Goal: Task Accomplishment & Management: Manage account settings

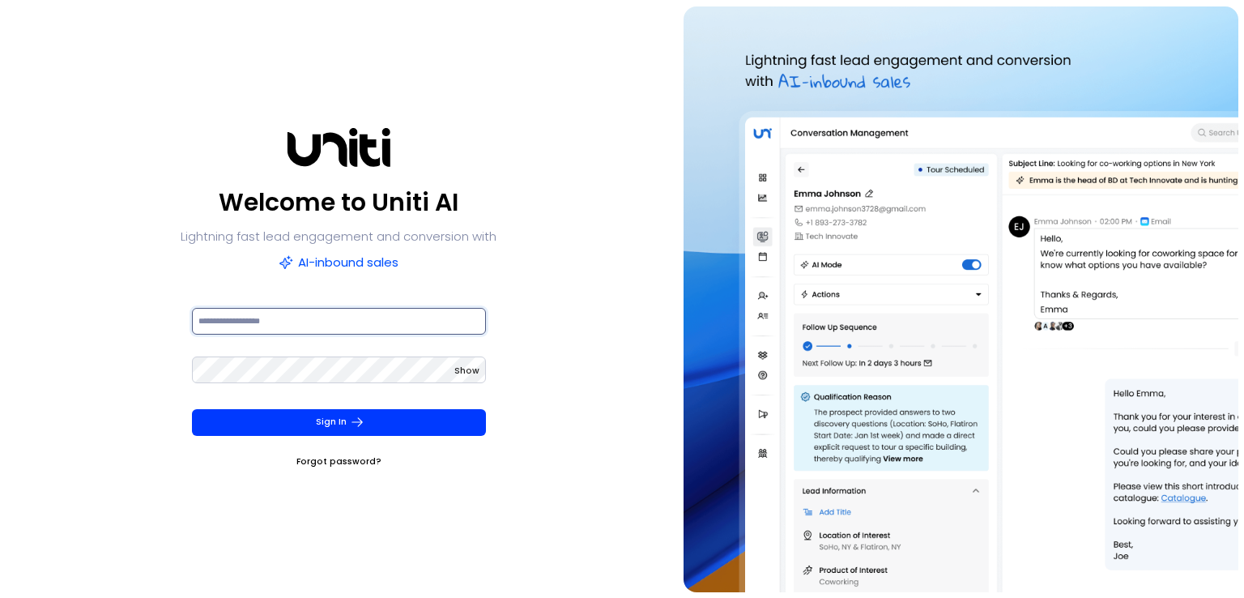
click at [384, 331] on input at bounding box center [339, 321] width 294 height 27
type input "**********"
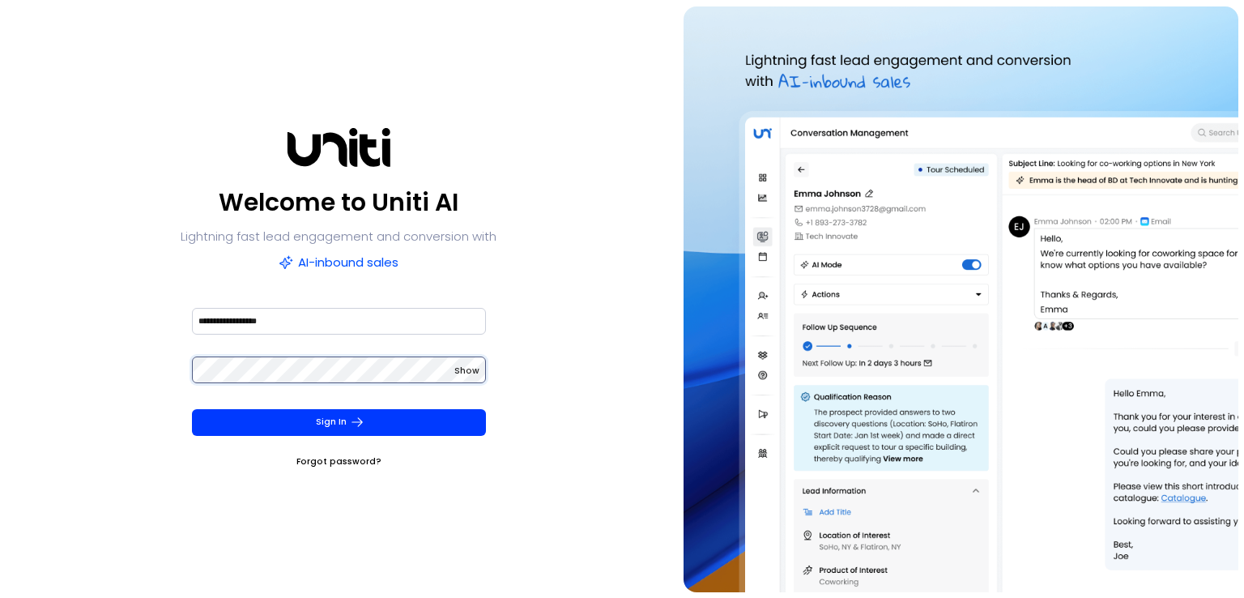
click at [192, 409] on button "Sign In" at bounding box center [339, 422] width 294 height 27
click at [528, 328] on div "**********" at bounding box center [339, 298] width 666 height 585
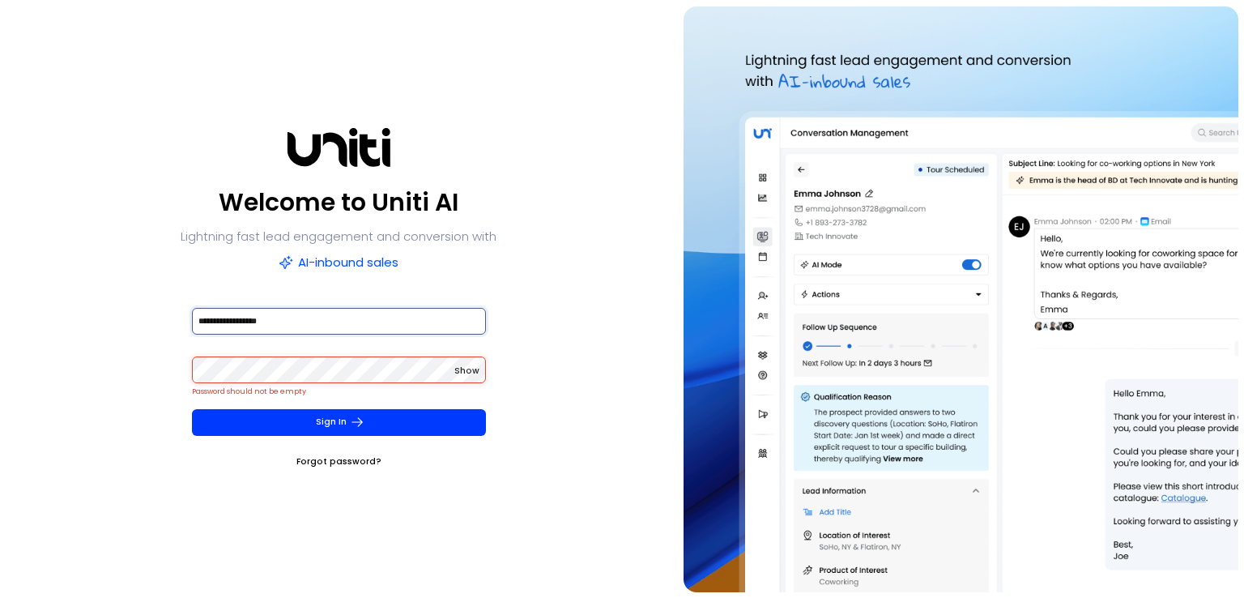
click at [351, 319] on input "**********" at bounding box center [339, 321] width 294 height 27
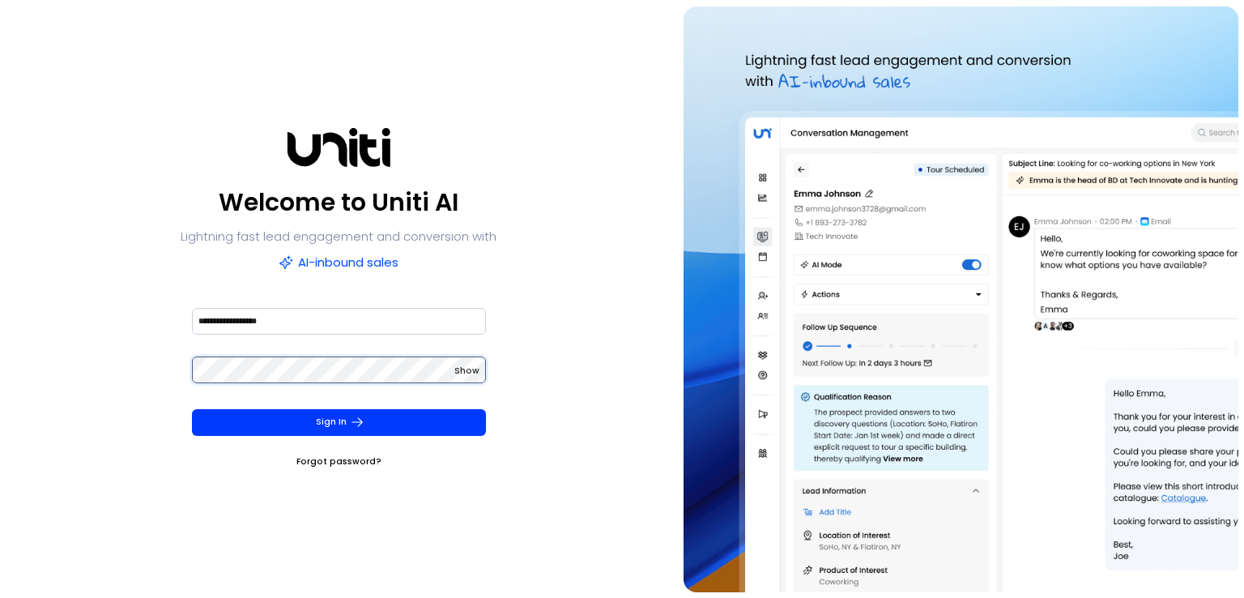
click at [192, 409] on button "Sign In" at bounding box center [339, 422] width 294 height 27
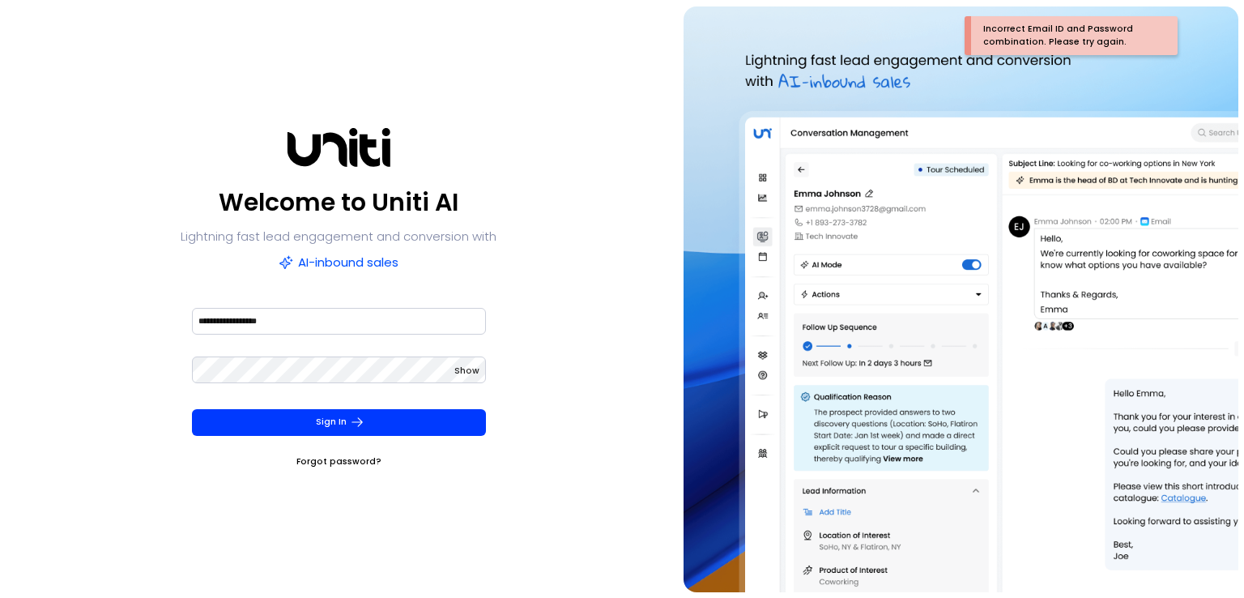
click at [460, 367] on span "Show" at bounding box center [466, 370] width 25 height 12
click at [192, 409] on button "Sign In" at bounding box center [339, 422] width 294 height 27
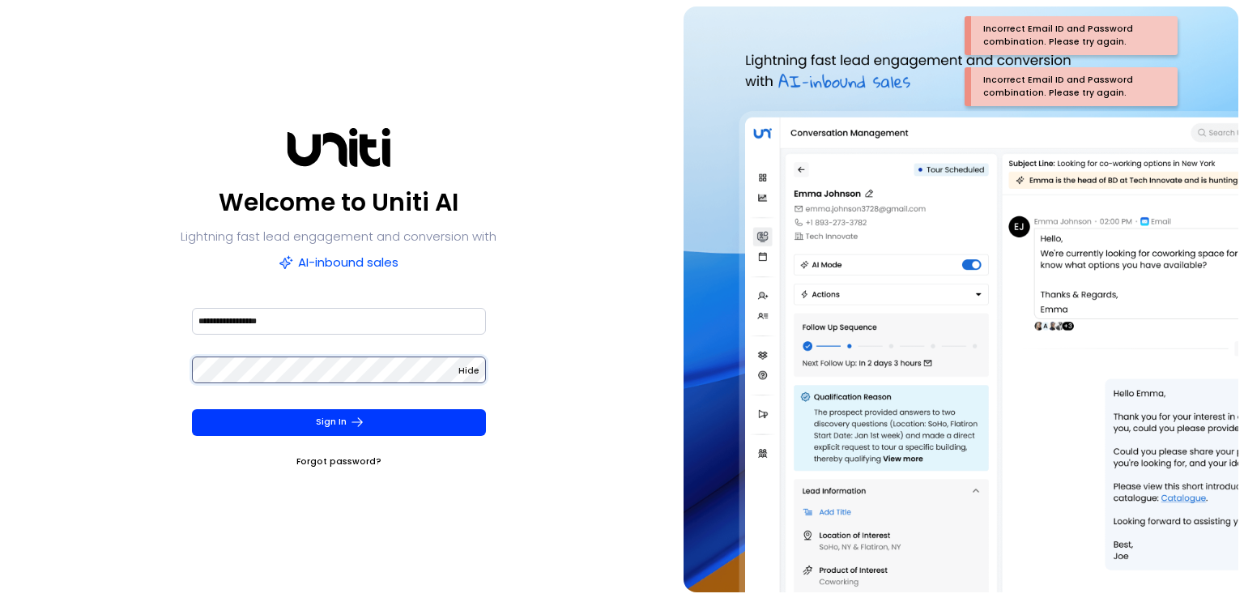
click at [192, 409] on button "Sign In" at bounding box center [339, 422] width 294 height 27
click at [185, 374] on form "**********" at bounding box center [339, 387] width 318 height 164
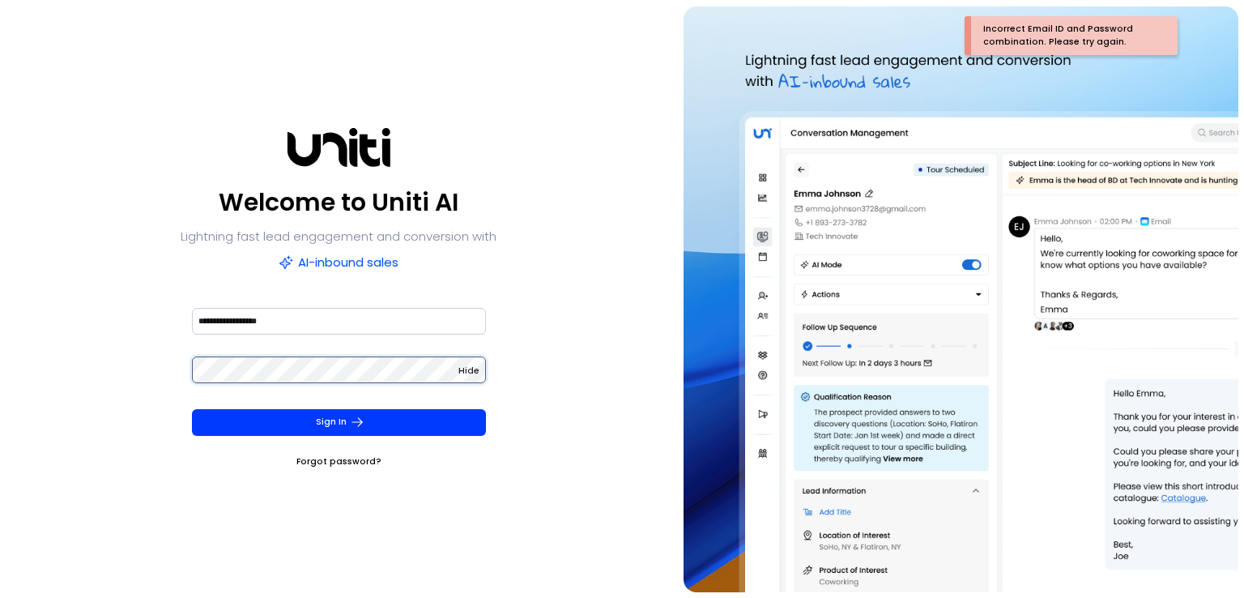
click at [173, 368] on div "**********" at bounding box center [339, 298] width 666 height 585
click at [192, 409] on button "Sign In" at bounding box center [339, 422] width 294 height 27
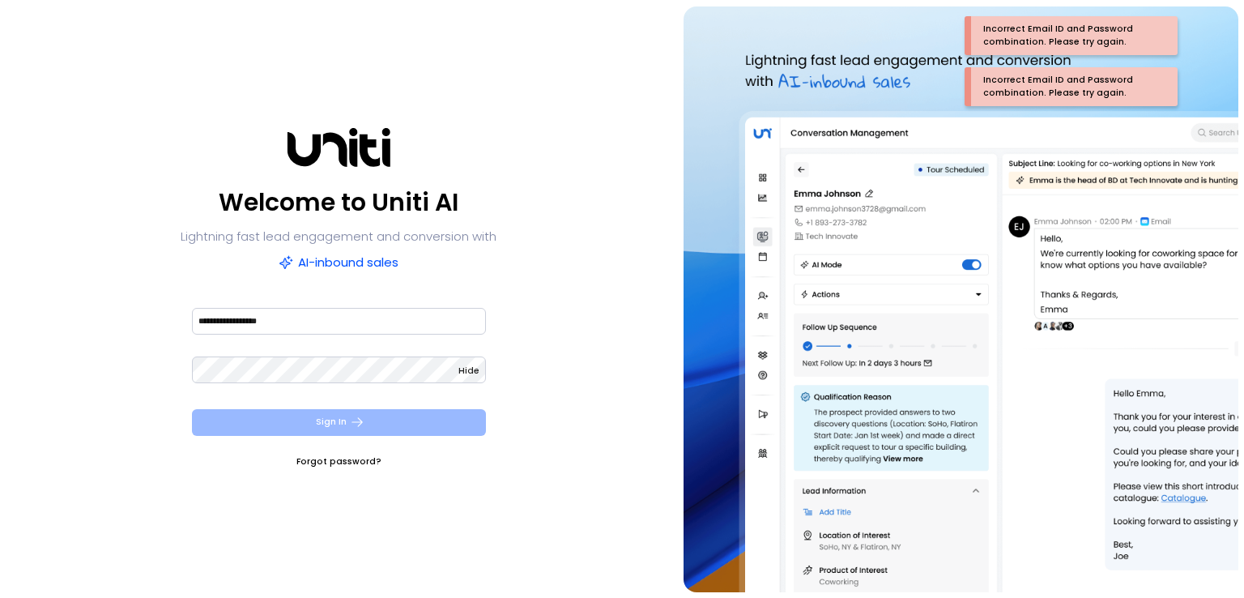
click at [302, 422] on button "Sign In" at bounding box center [339, 422] width 294 height 27
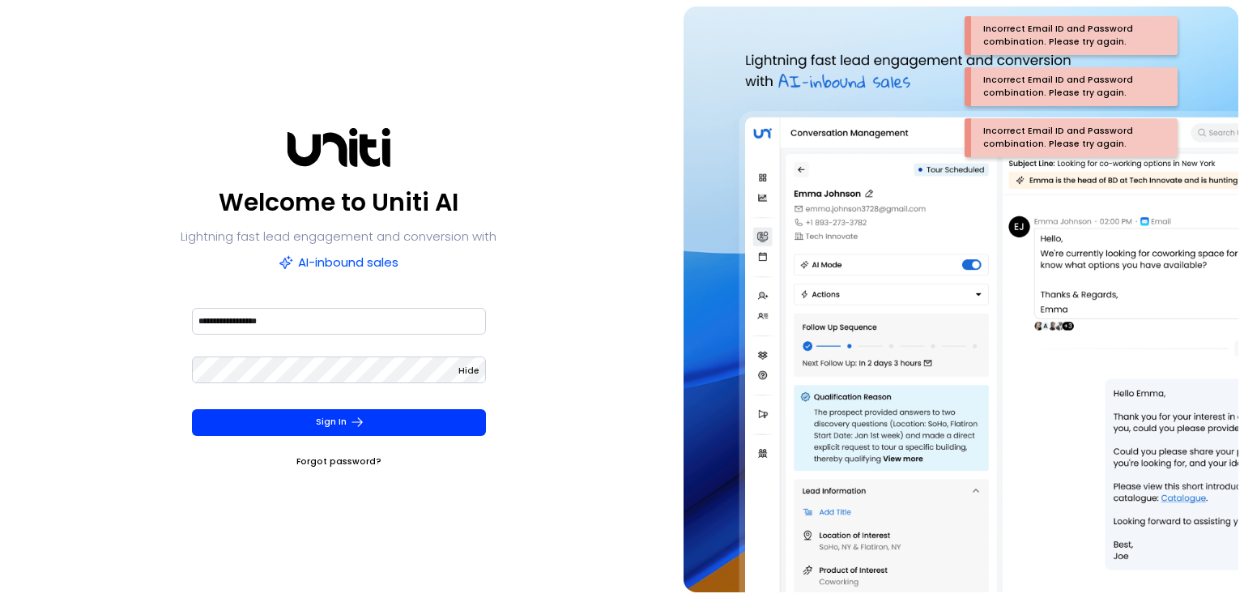
click at [317, 459] on link "Forgot password?" at bounding box center [338, 461] width 85 height 16
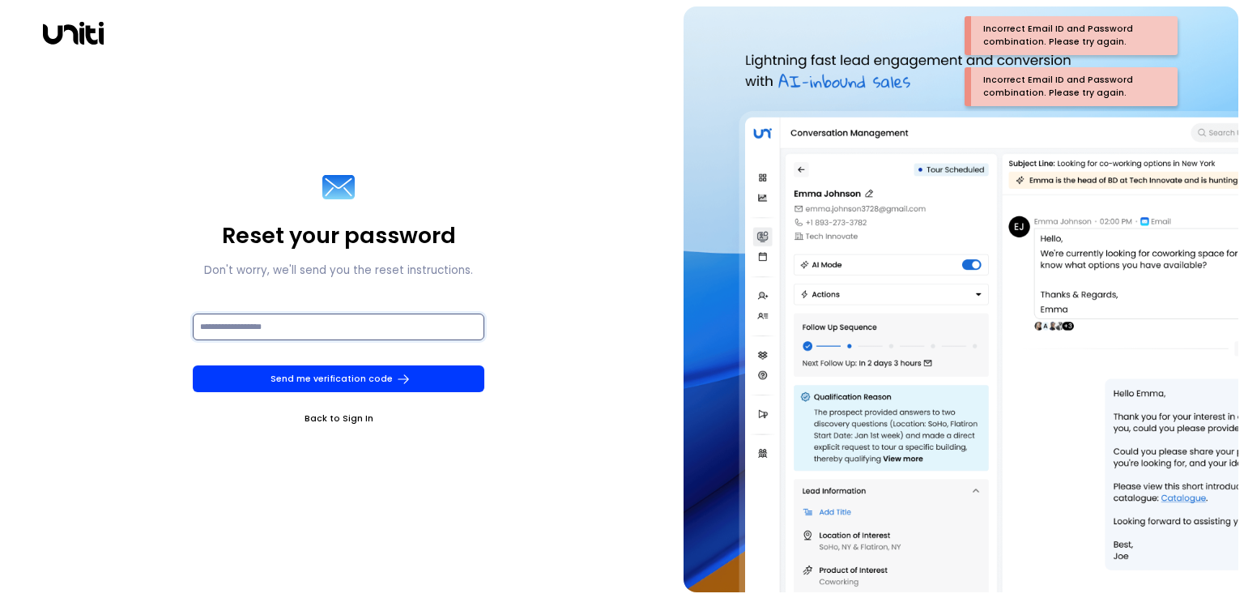
click at [374, 320] on input at bounding box center [338, 326] width 291 height 27
type input "**********"
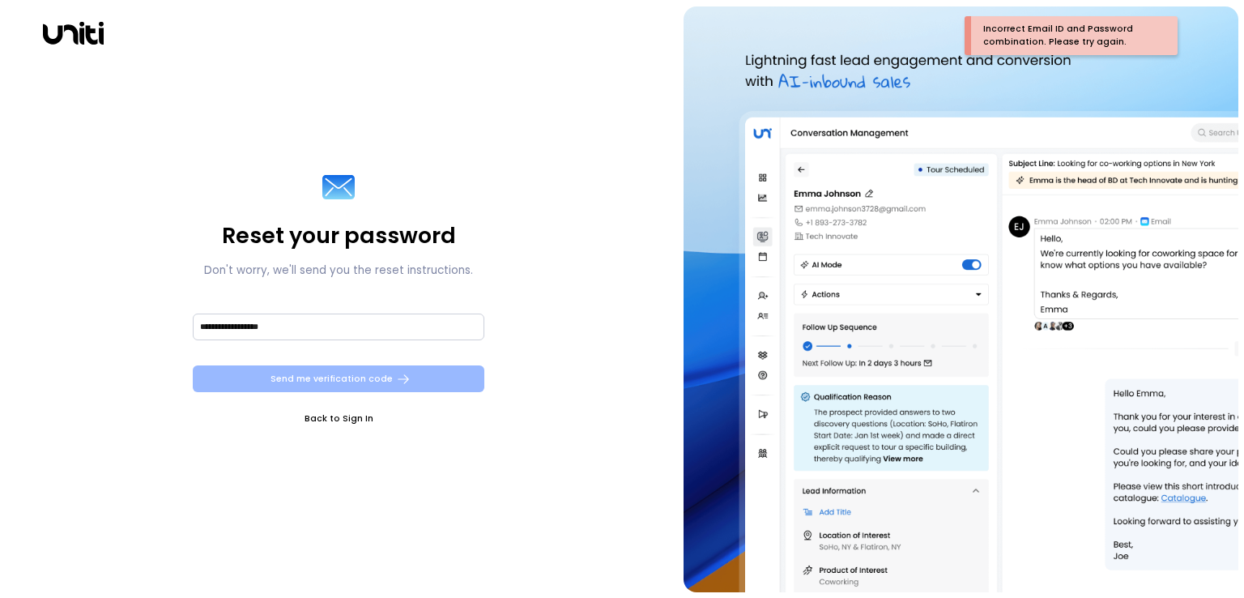
click at [334, 383] on button "Send me verification code" at bounding box center [338, 378] width 291 height 27
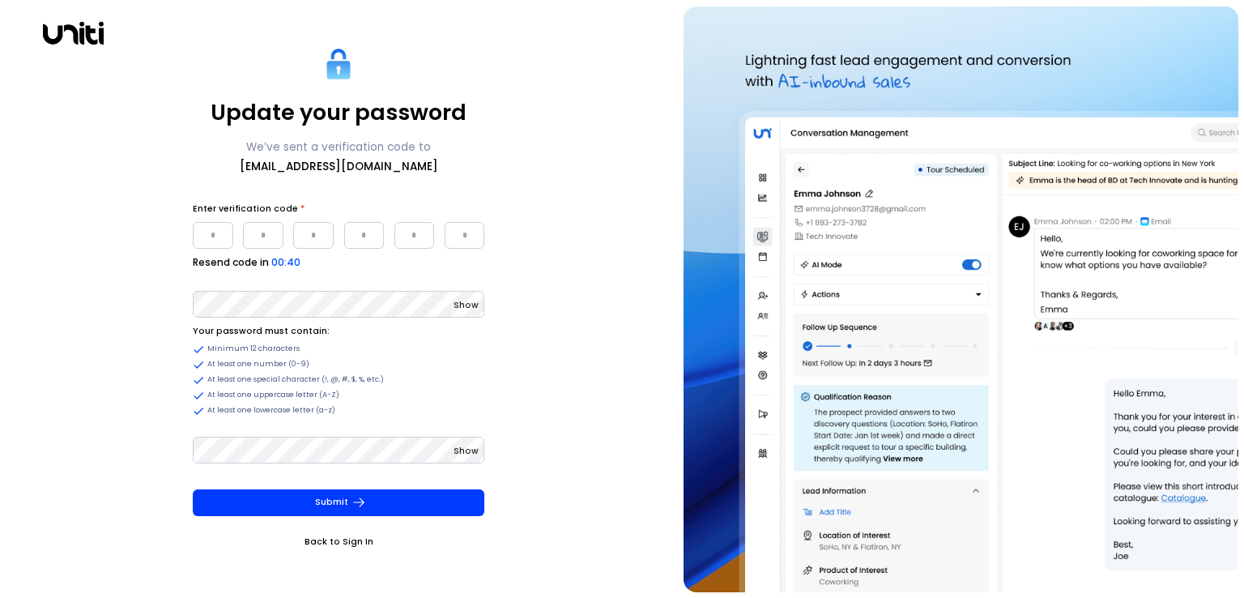
click at [214, 240] on input "Please enter OTP character 1" at bounding box center [213, 235] width 40 height 27
paste input "*"
type input "*"
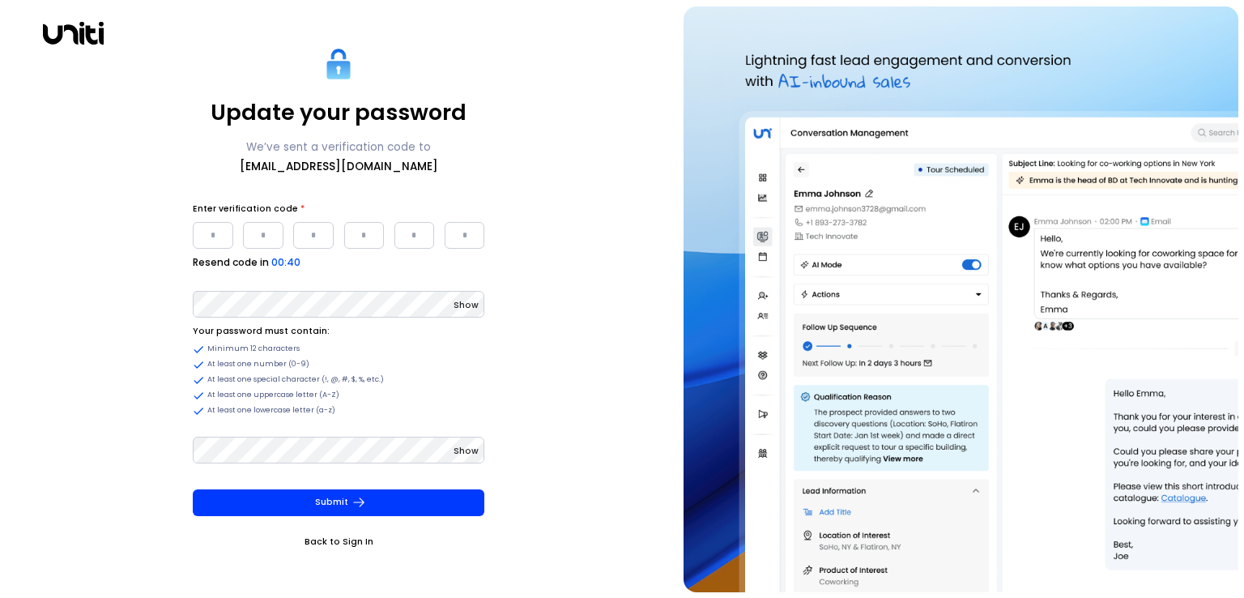
type input "*"
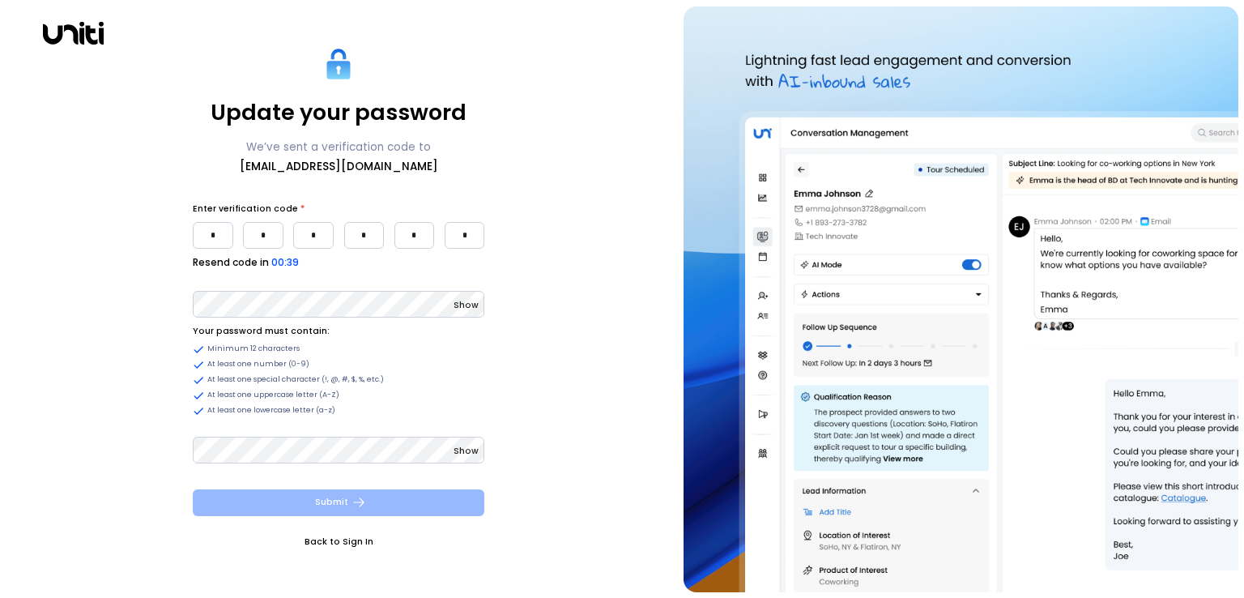
click at [321, 504] on button "Submit" at bounding box center [338, 502] width 291 height 27
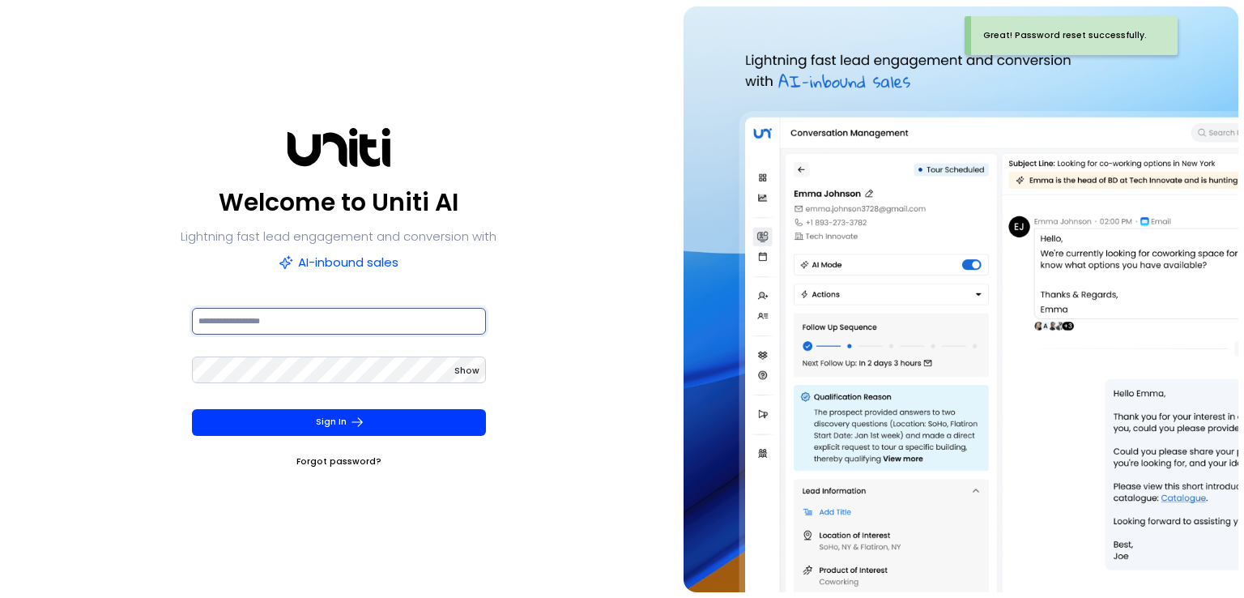
click at [301, 327] on input at bounding box center [339, 321] width 294 height 27
type input "**********"
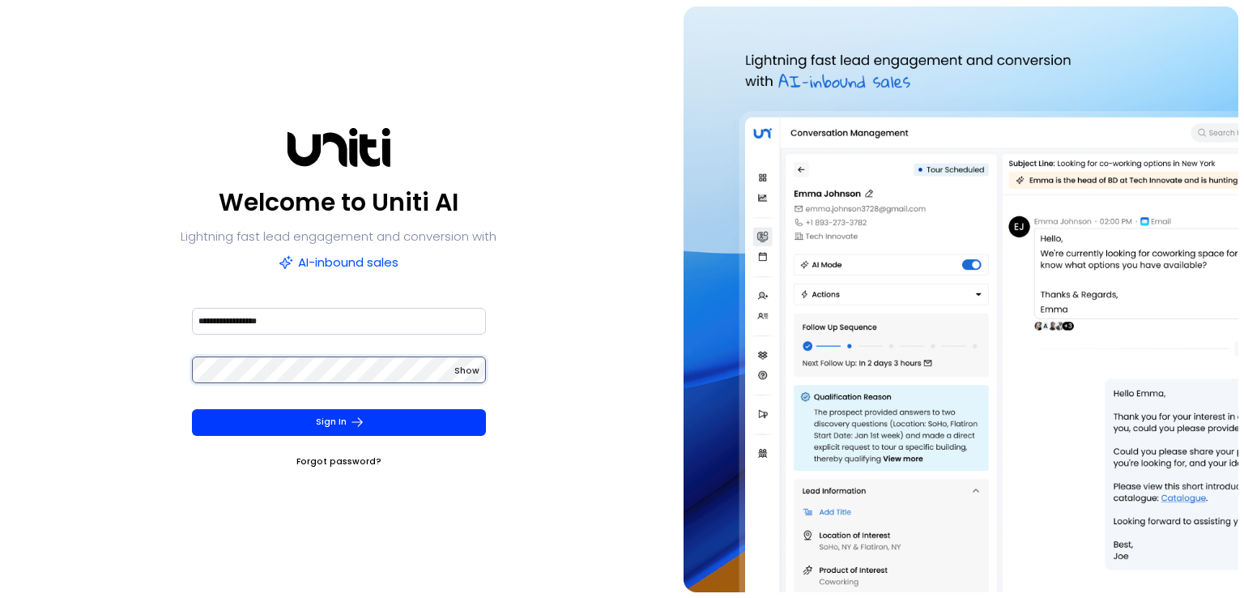
click at [192, 409] on button "Sign In" at bounding box center [339, 422] width 294 height 27
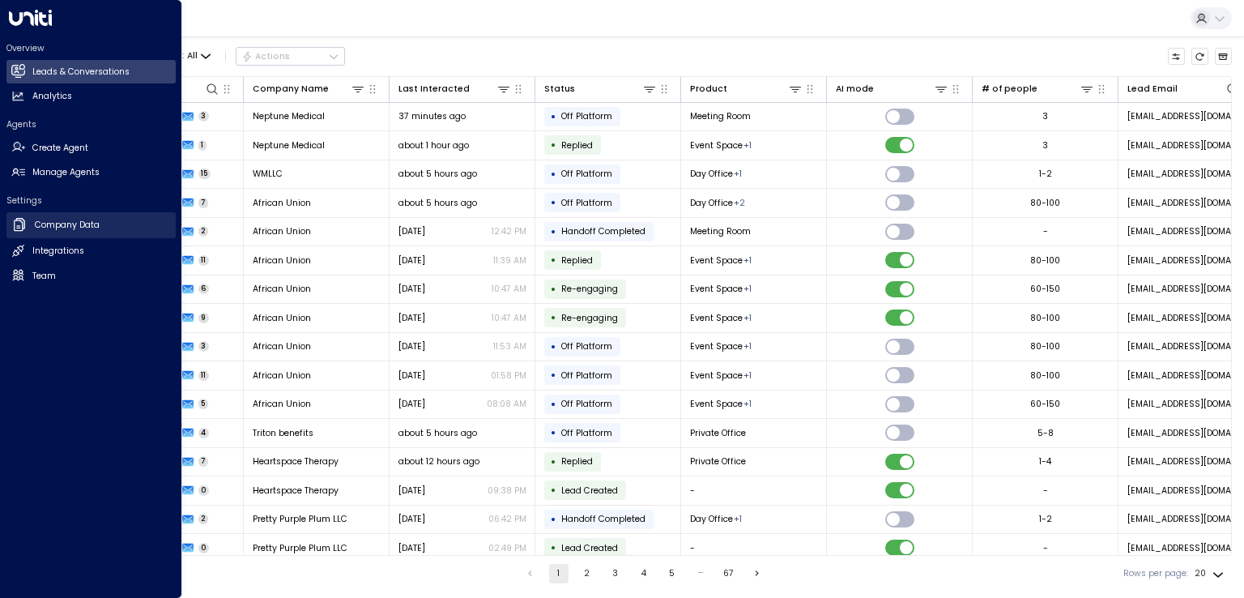
click at [75, 228] on h2 "Company Data" at bounding box center [67, 225] width 65 height 13
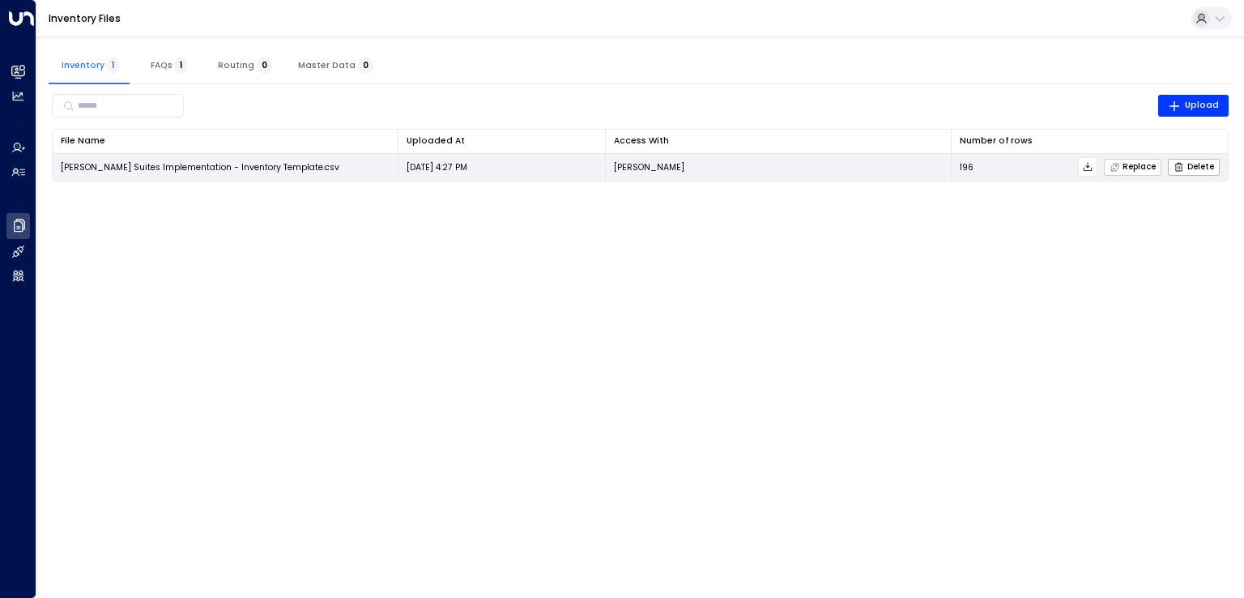
click at [1137, 168] on span "Replace" at bounding box center [1132, 167] width 47 height 11
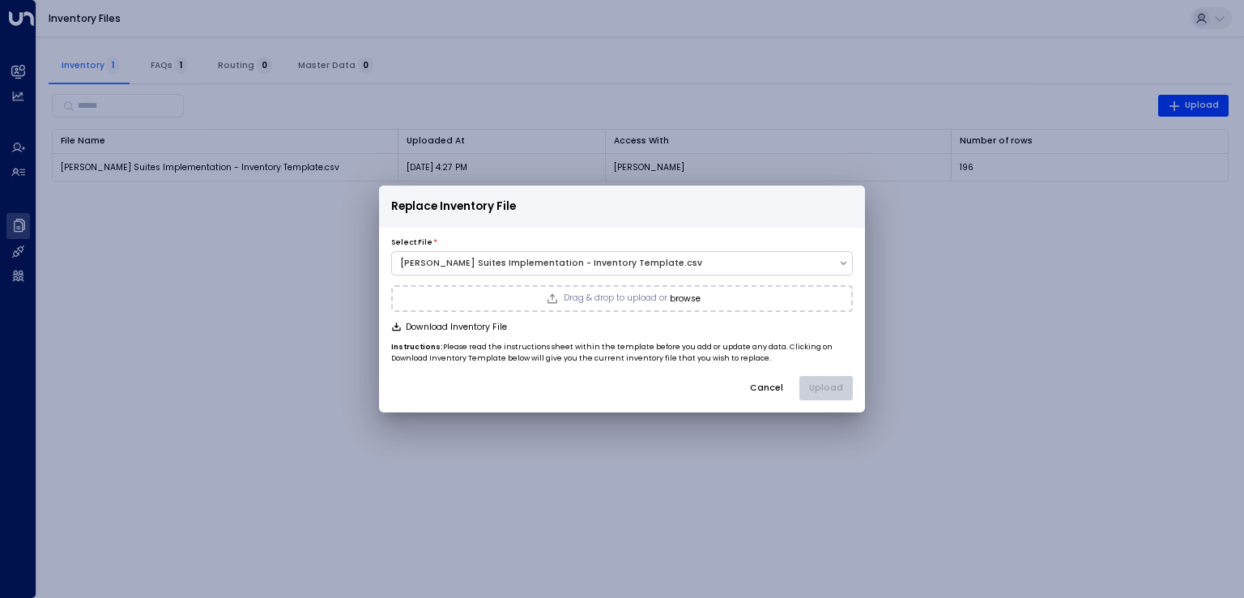
click at [589, 300] on span "Drag & drop to upload or" at bounding box center [616, 298] width 104 height 9
click at [842, 388] on button "Upload" at bounding box center [825, 388] width 53 height 24
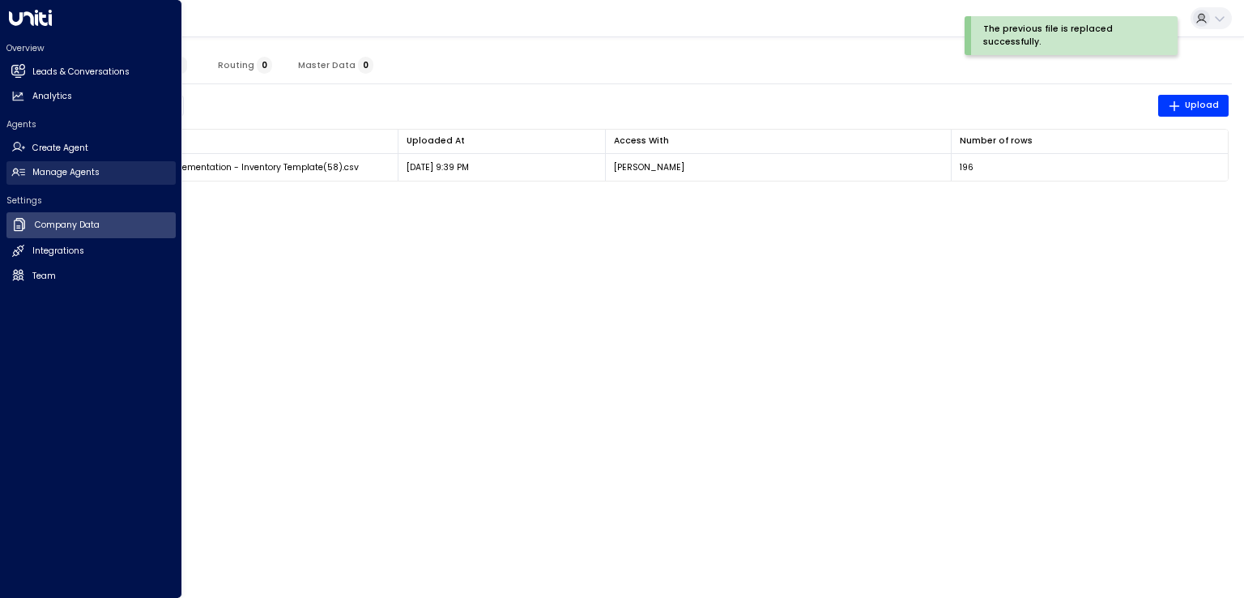
click at [66, 176] on h2 "Manage Agents" at bounding box center [65, 172] width 67 height 13
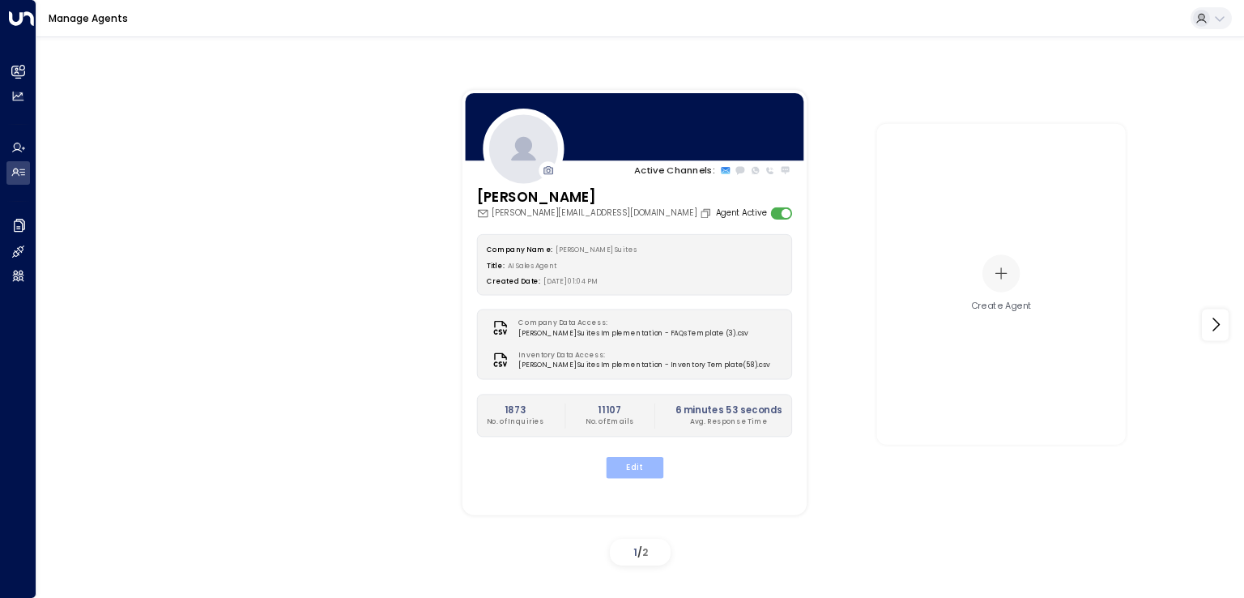
click at [648, 464] on button "Edit" at bounding box center [633, 467] width 57 height 21
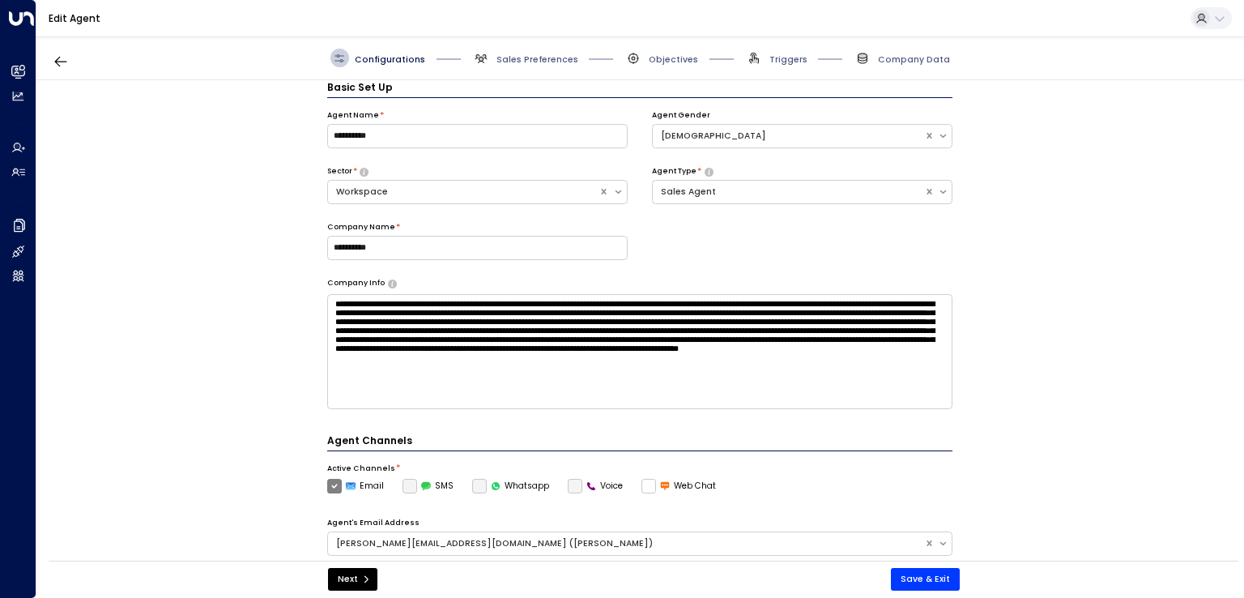
scroll to position [444, 0]
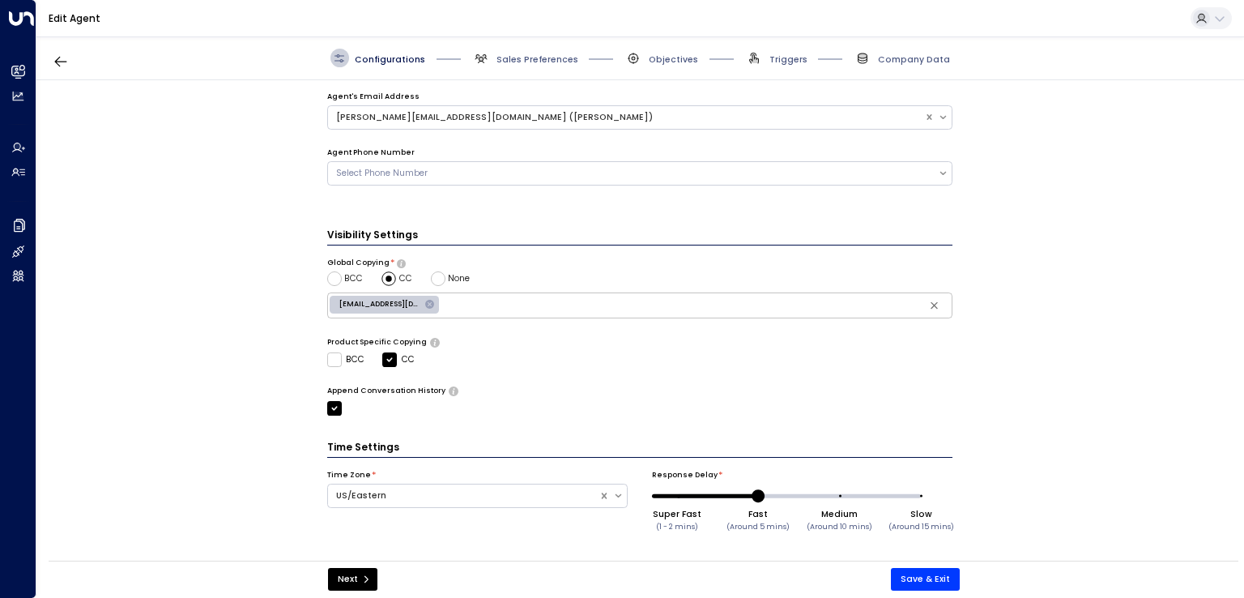
click at [219, 347] on div "**********" at bounding box center [639, 324] width 1206 height 488
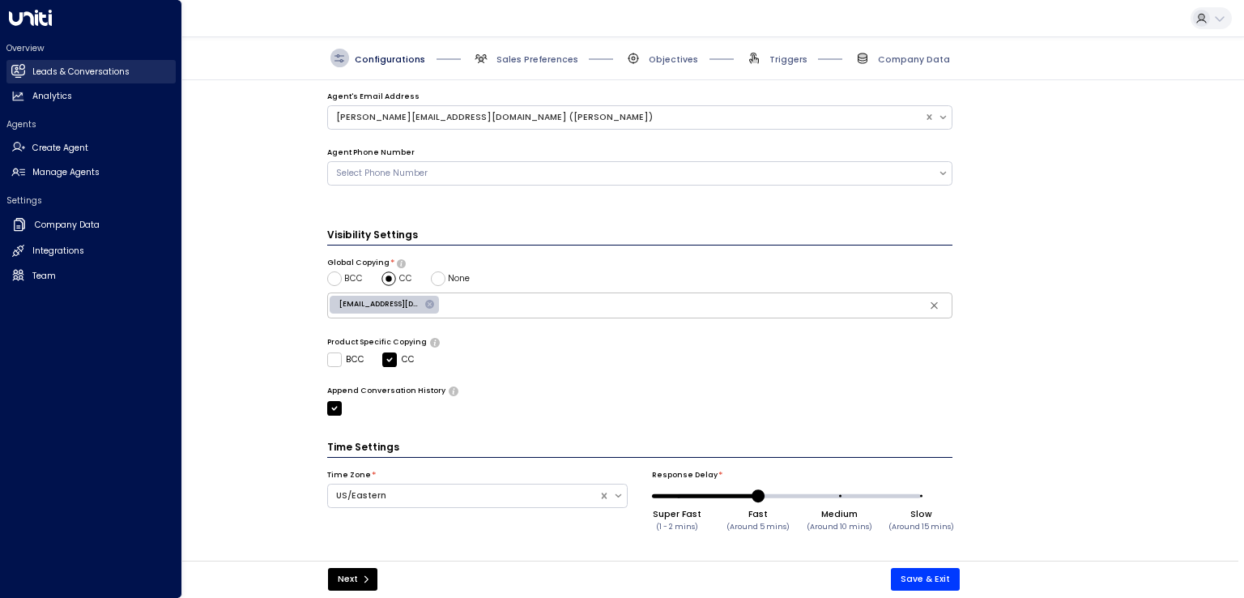
click at [64, 75] on h2 "Leads & Conversations" at bounding box center [80, 72] width 97 height 13
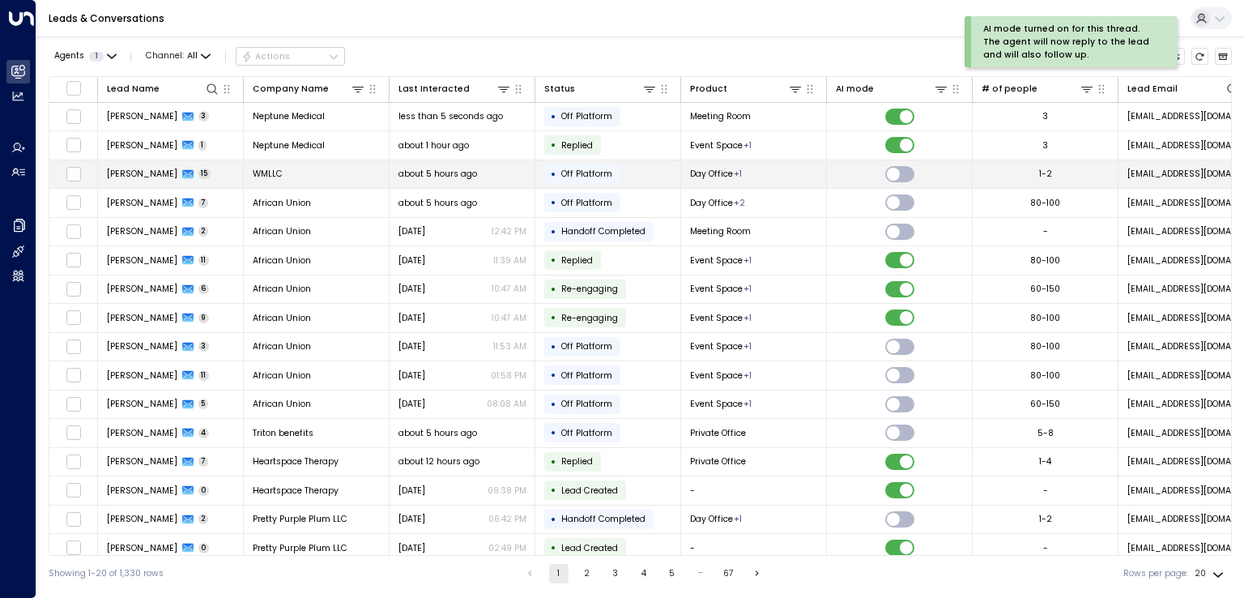
click at [113, 174] on span "[PERSON_NAME]" at bounding box center [142, 174] width 70 height 12
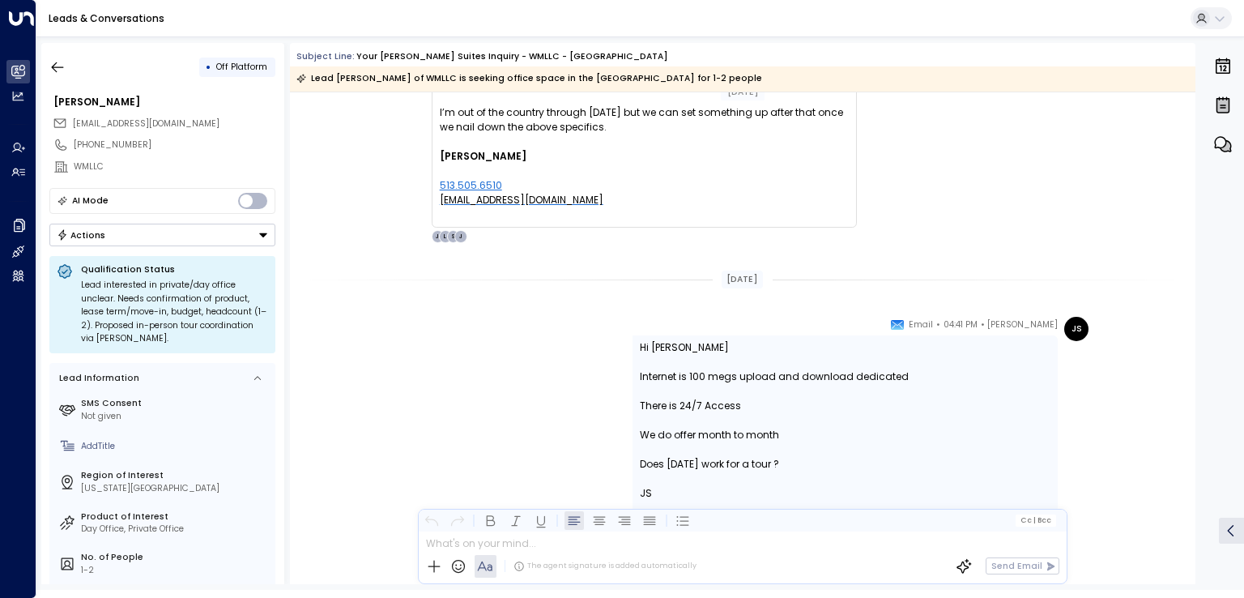
scroll to position [7287, 0]
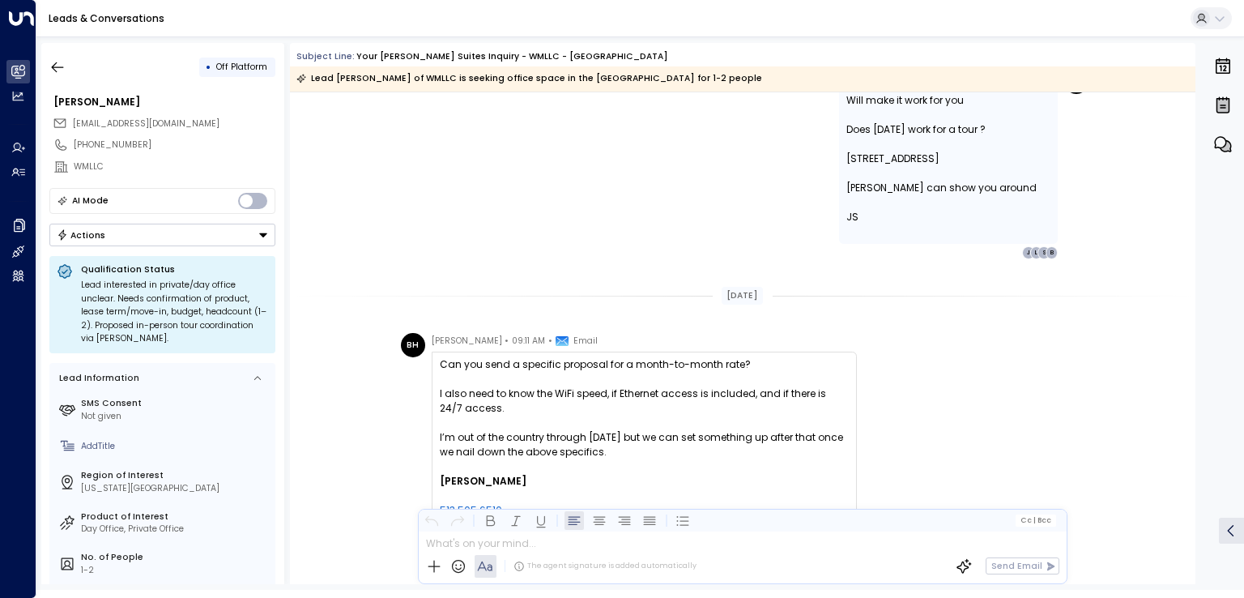
drag, startPoint x: 632, startPoint y: 445, endPoint x: 465, endPoint y: 406, distance: 172.1
click at [465, 406] on div "Can you send a specific proposal for a month-to-month rate? I also need to know…" at bounding box center [644, 451] width 409 height 189
click at [465, 406] on div "I also need to know the WiFi speed, if Ethernet access is included, and if ther…" at bounding box center [644, 400] width 409 height 29
drag, startPoint x: 677, startPoint y: 428, endPoint x: 702, endPoint y: 441, distance: 28.2
click at [699, 438] on div "Can you send a specific proposal for a month-to-month rate? I also need to know…" at bounding box center [644, 451] width 409 height 189
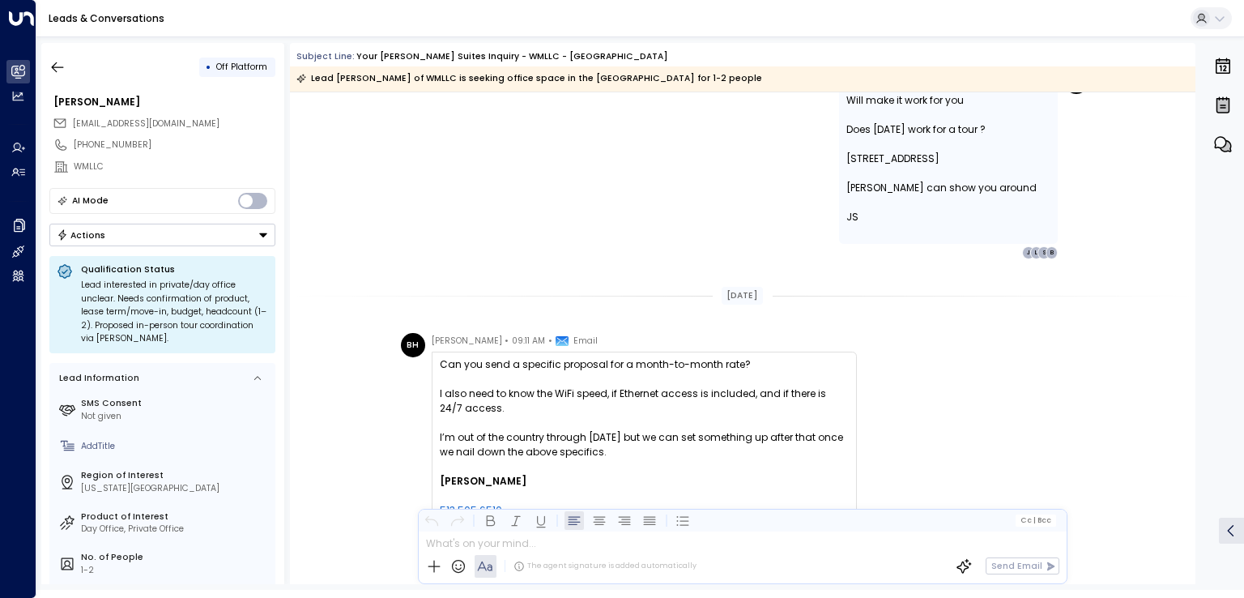
click at [702, 441] on div "I’m out of the country through [DATE] but we can set something up after that on…" at bounding box center [644, 444] width 409 height 29
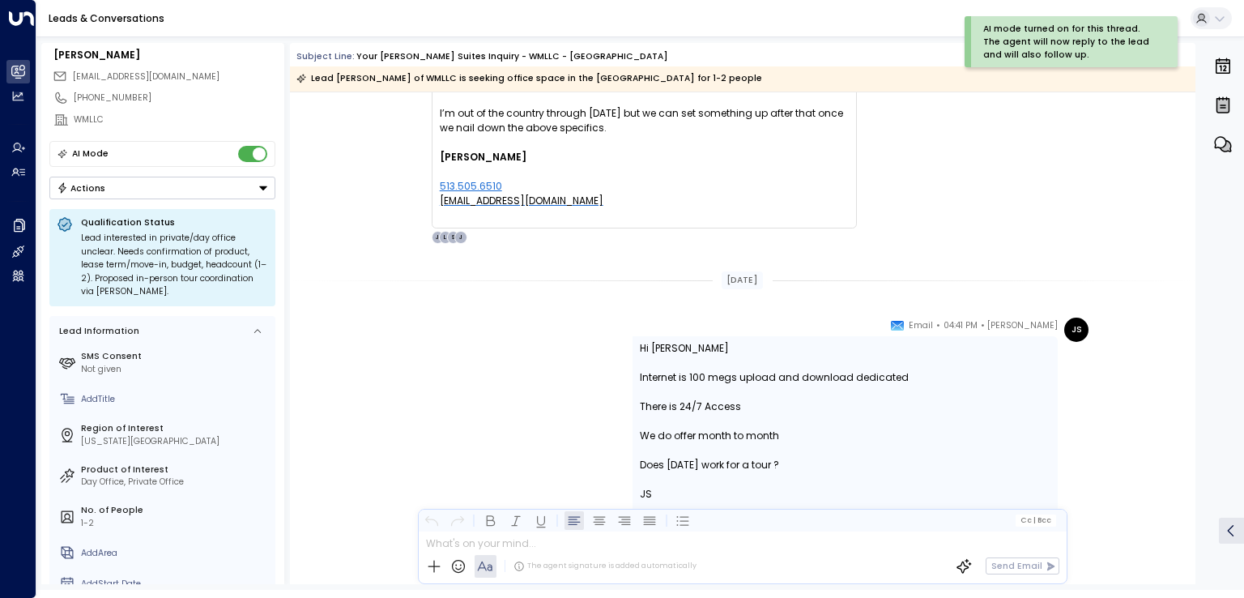
scroll to position [0, 0]
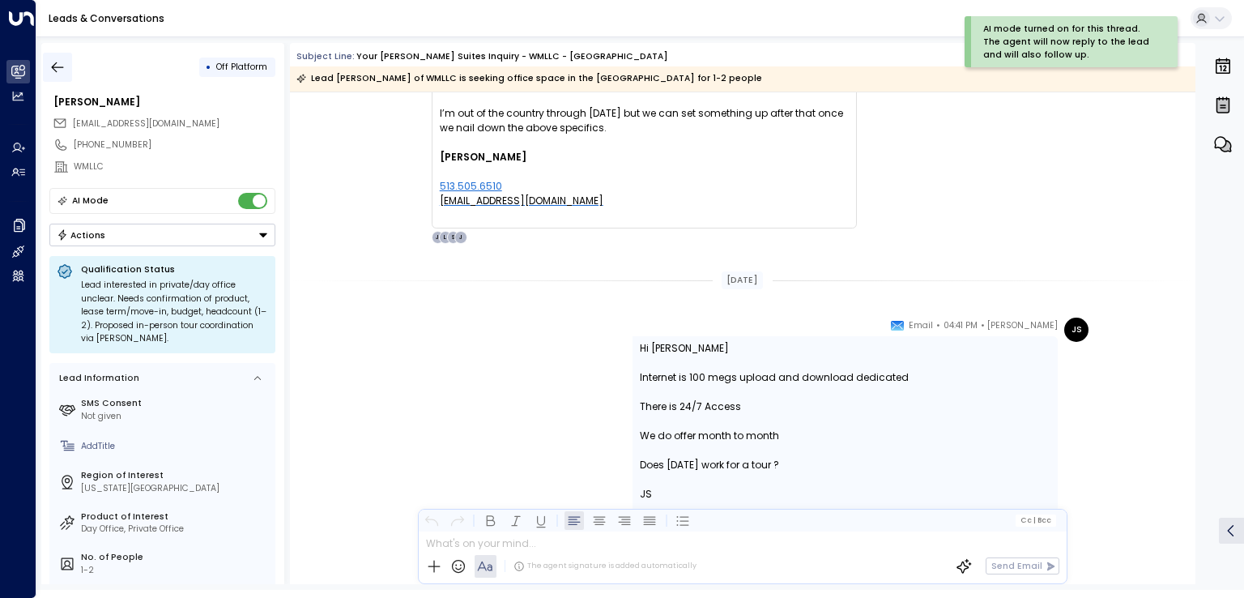
click at [57, 74] on icon "button" at bounding box center [57, 67] width 16 height 16
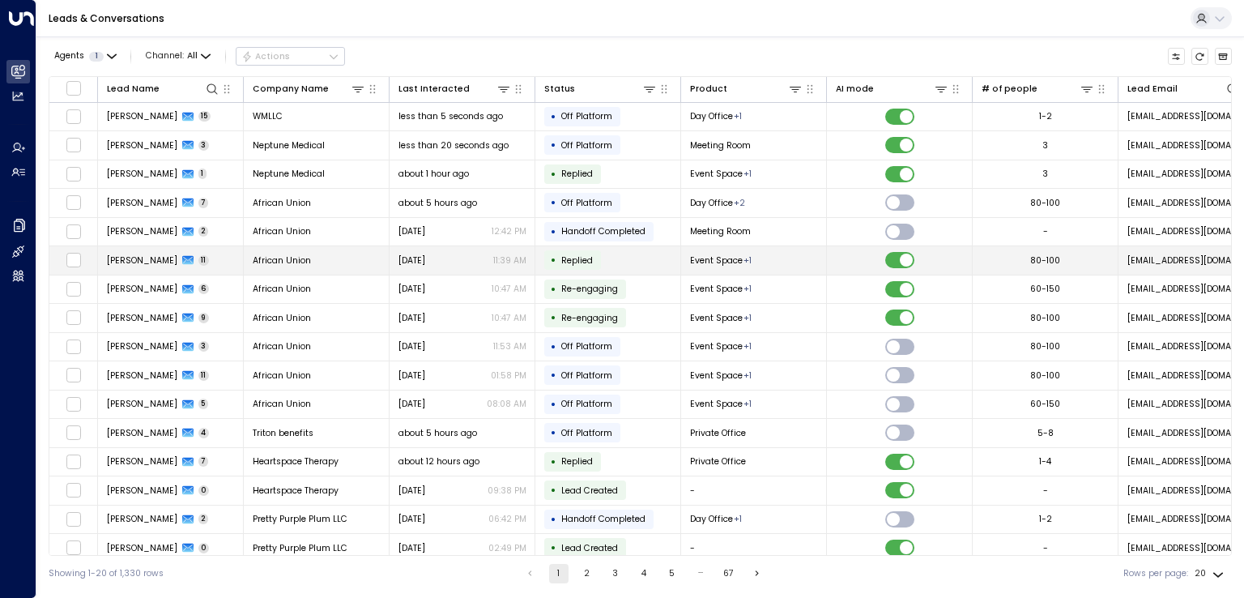
click at [913, 257] on td at bounding box center [900, 260] width 146 height 28
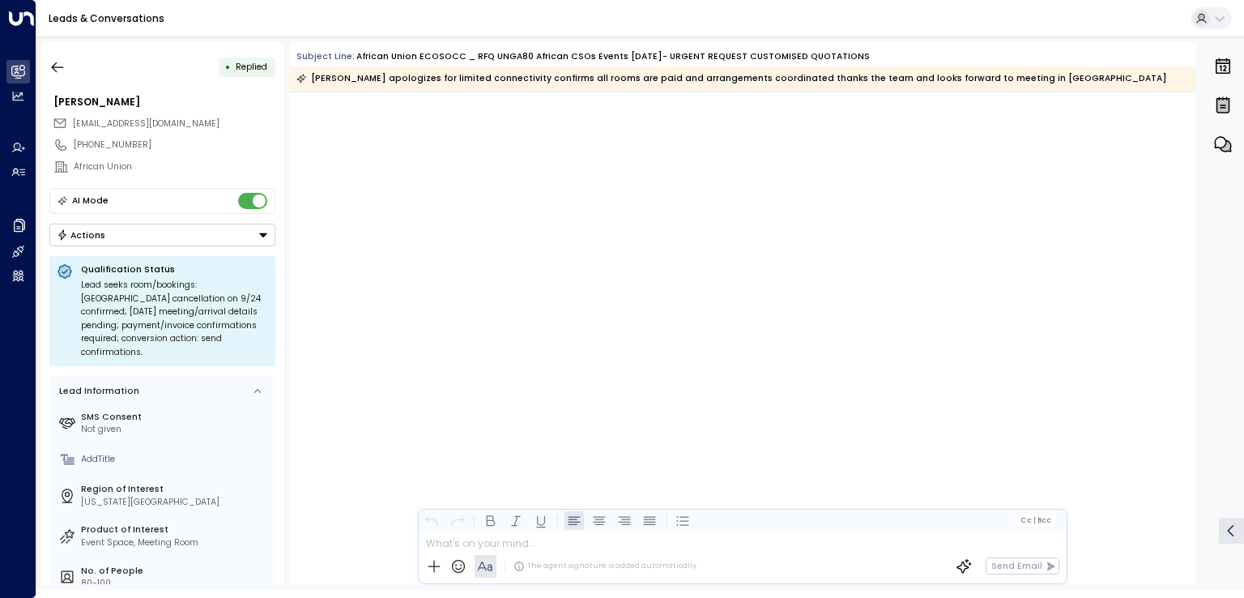
scroll to position [5924, 0]
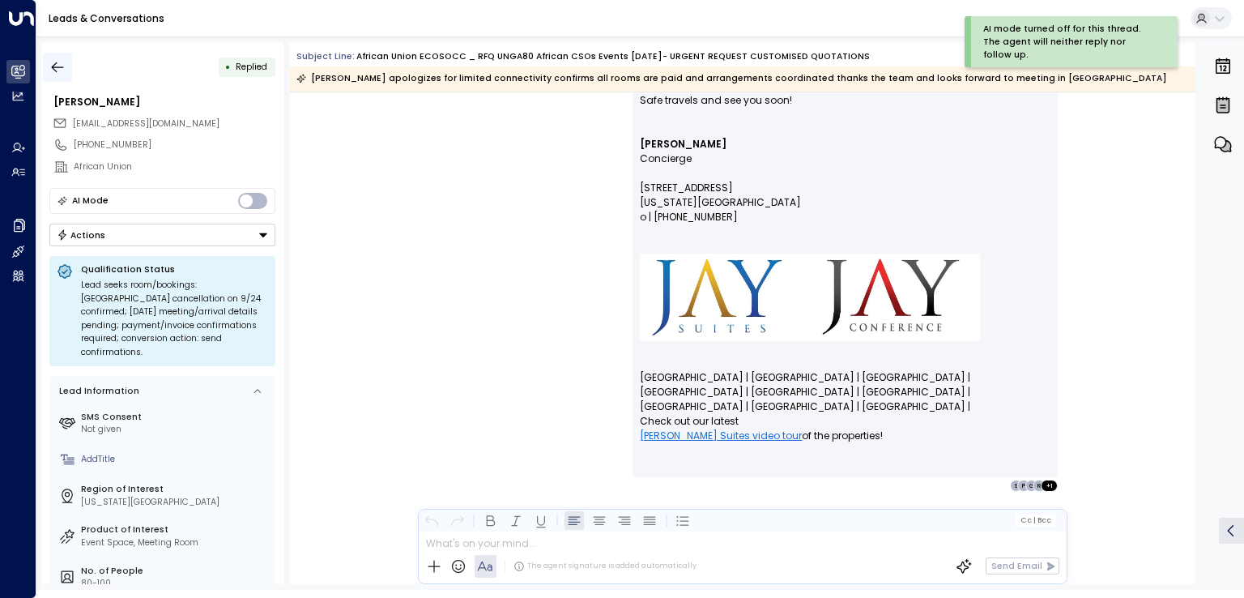
click at [64, 66] on icon "button" at bounding box center [57, 67] width 16 height 16
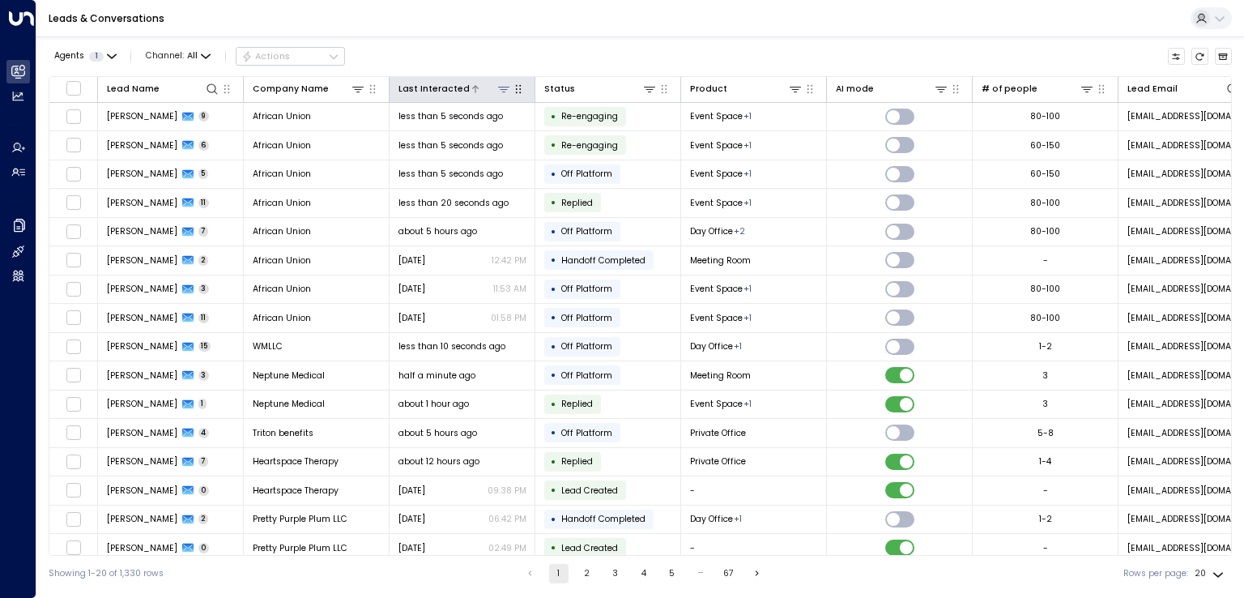
click at [446, 86] on div "Last Interacted" at bounding box center [433, 89] width 71 height 15
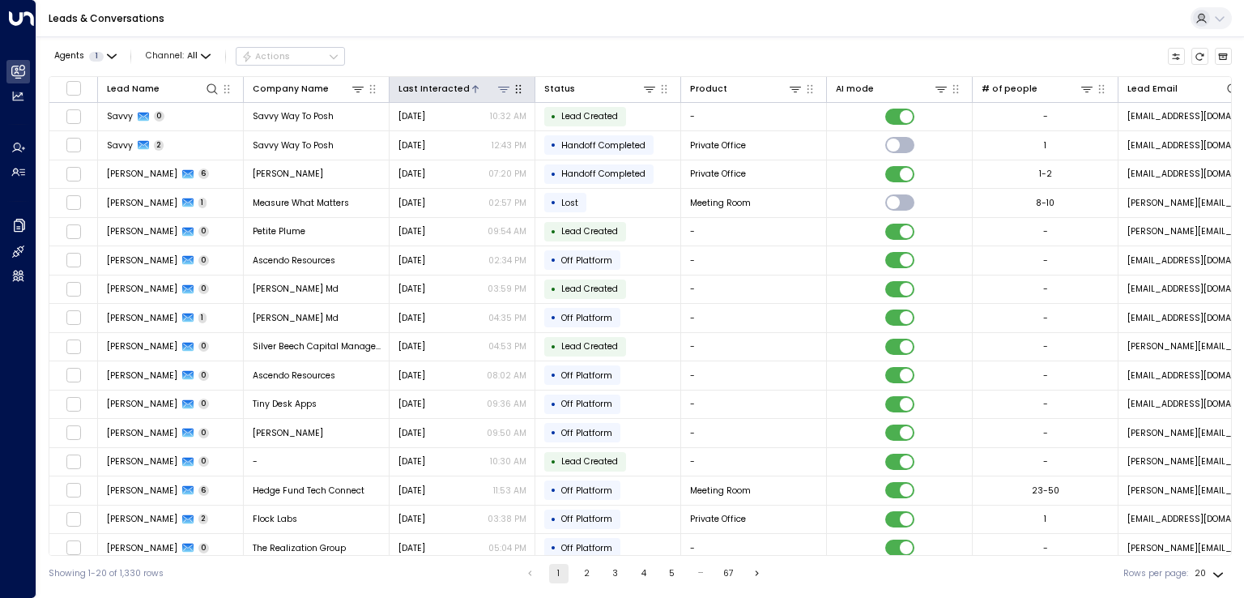
click at [446, 86] on div "Last Interacted" at bounding box center [433, 89] width 71 height 15
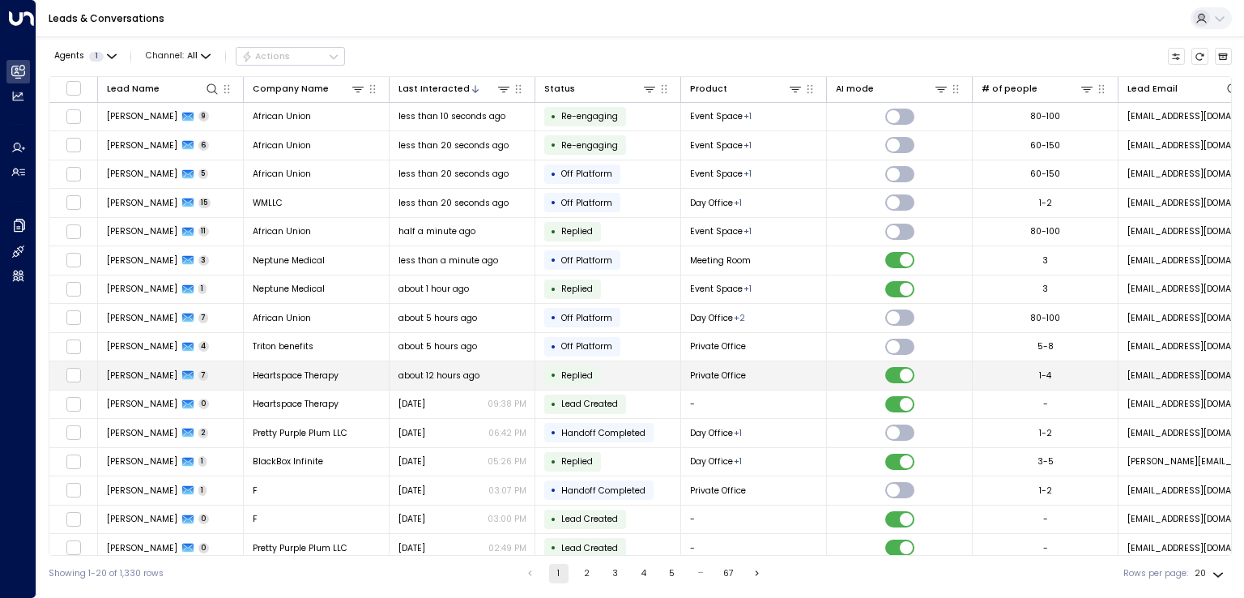
click at [151, 376] on span "[PERSON_NAME]" at bounding box center [142, 375] width 70 height 12
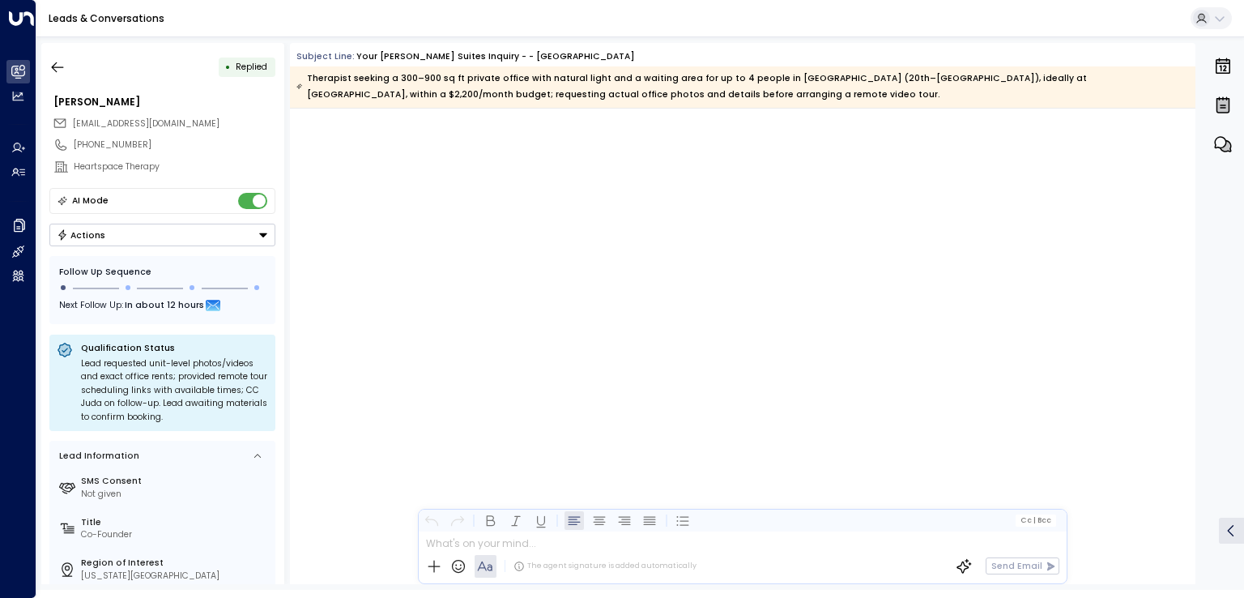
scroll to position [4755, 0]
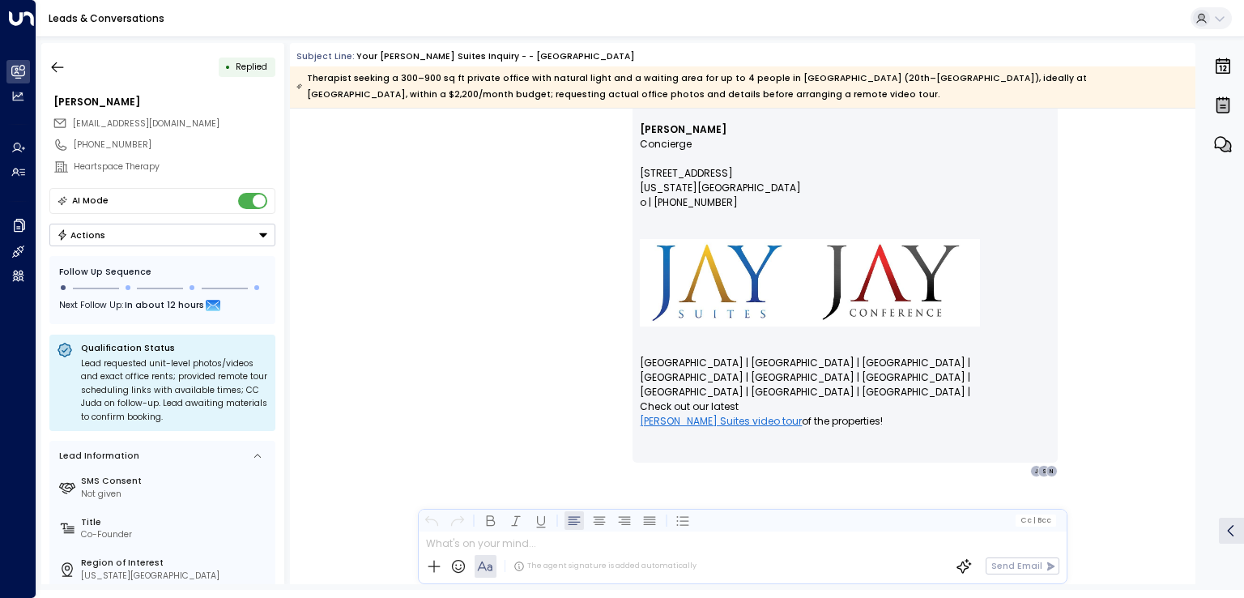
click at [541, 562] on div "The agent signature is added automatically" at bounding box center [604, 565] width 183 height 11
click at [561, 535] on div at bounding box center [742, 540] width 647 height 19
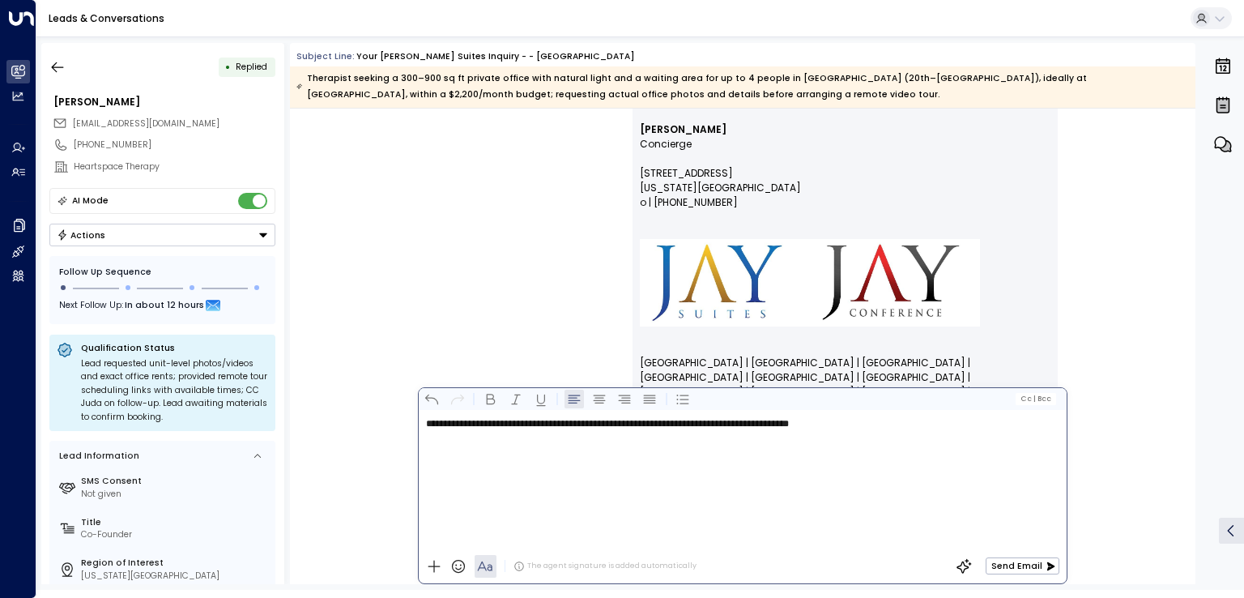
click at [789, 419] on span "**********" at bounding box center [607, 424] width 363 height 10
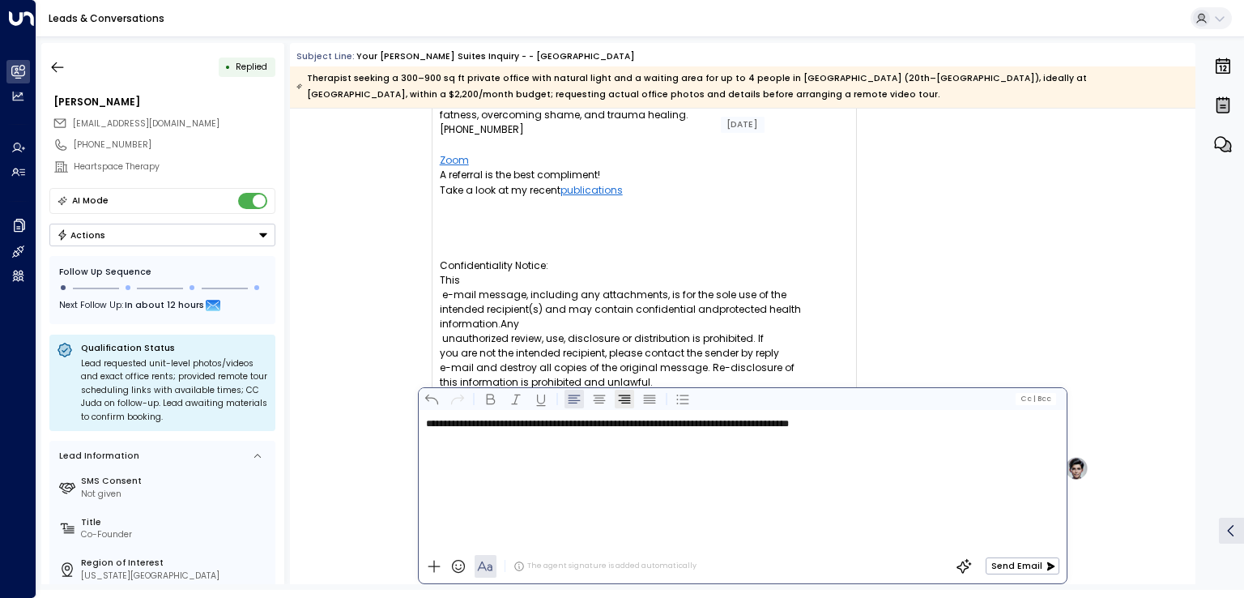
scroll to position [3472, 0]
click at [604, 423] on span "**********" at bounding box center [607, 424] width 363 height 10
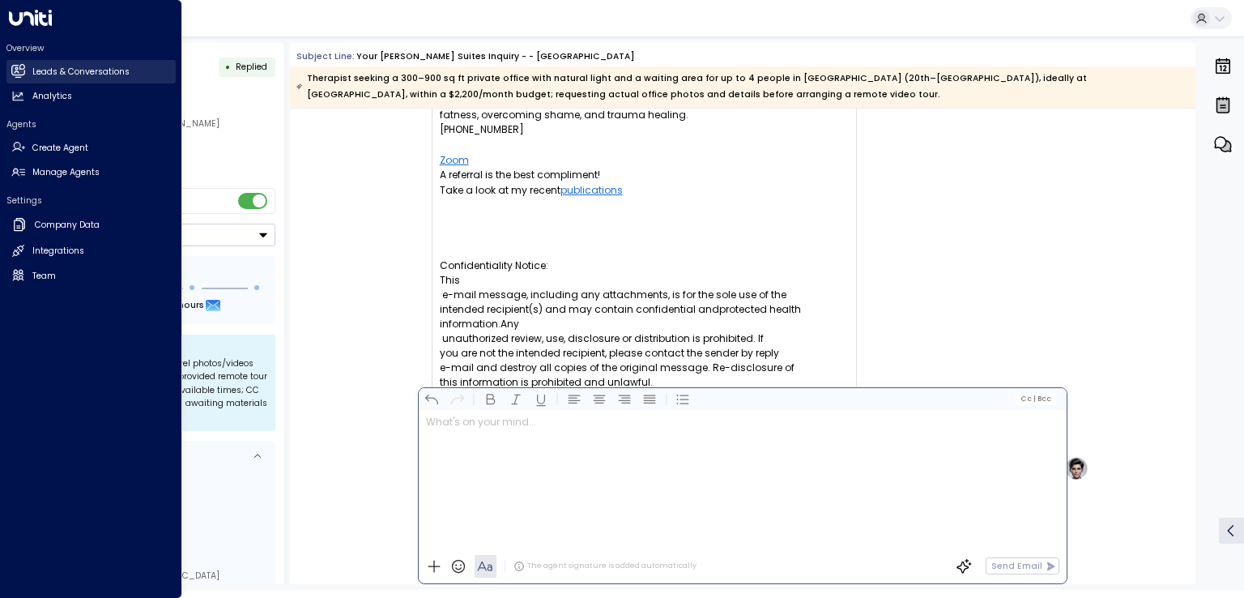
click at [33, 67] on h2 "Leads & Conversations" at bounding box center [80, 72] width 97 height 13
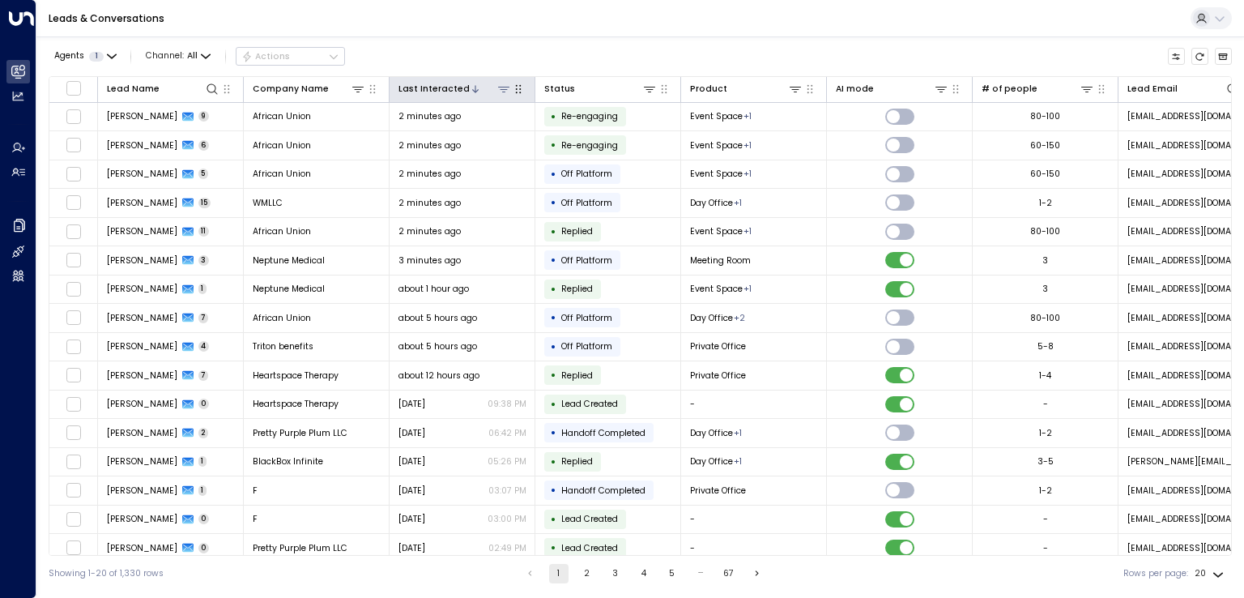
click at [452, 91] on div "Last Interacted" at bounding box center [433, 89] width 71 height 15
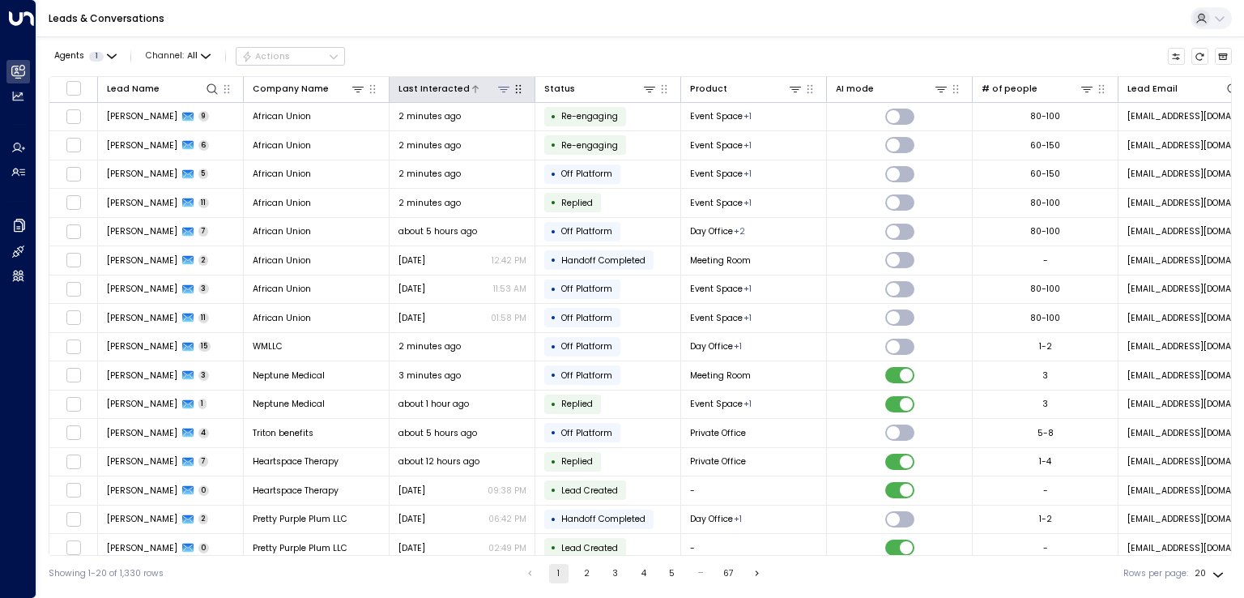
click at [429, 87] on div "Last Interacted" at bounding box center [433, 89] width 71 height 15
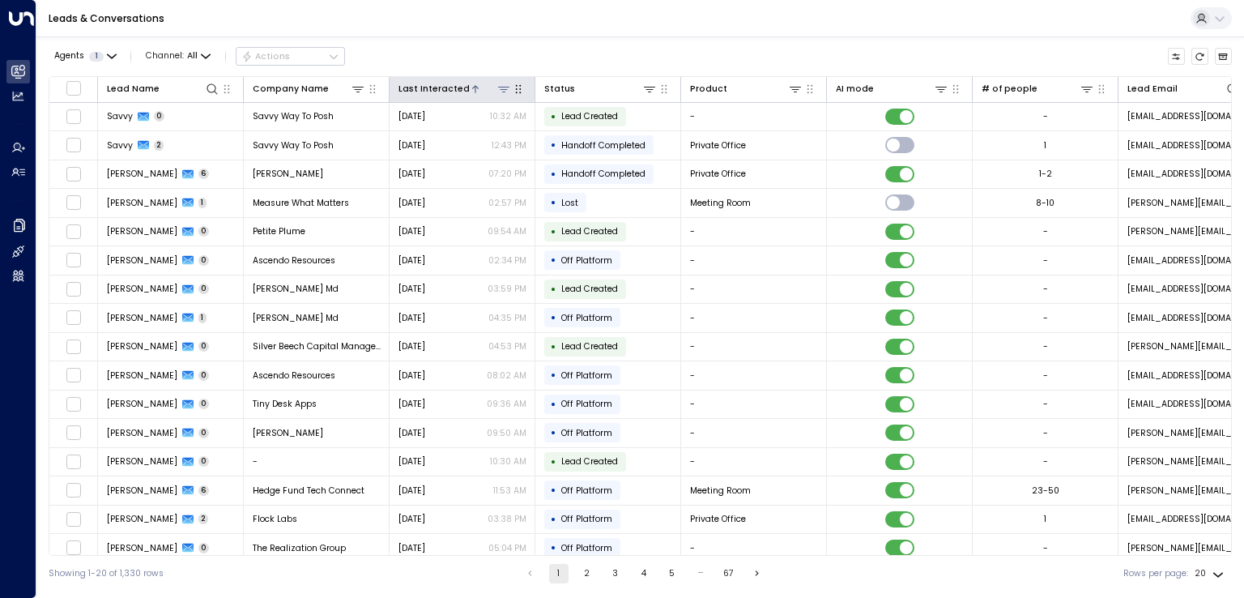
click at [440, 85] on div "Last Interacted" at bounding box center [433, 89] width 71 height 15
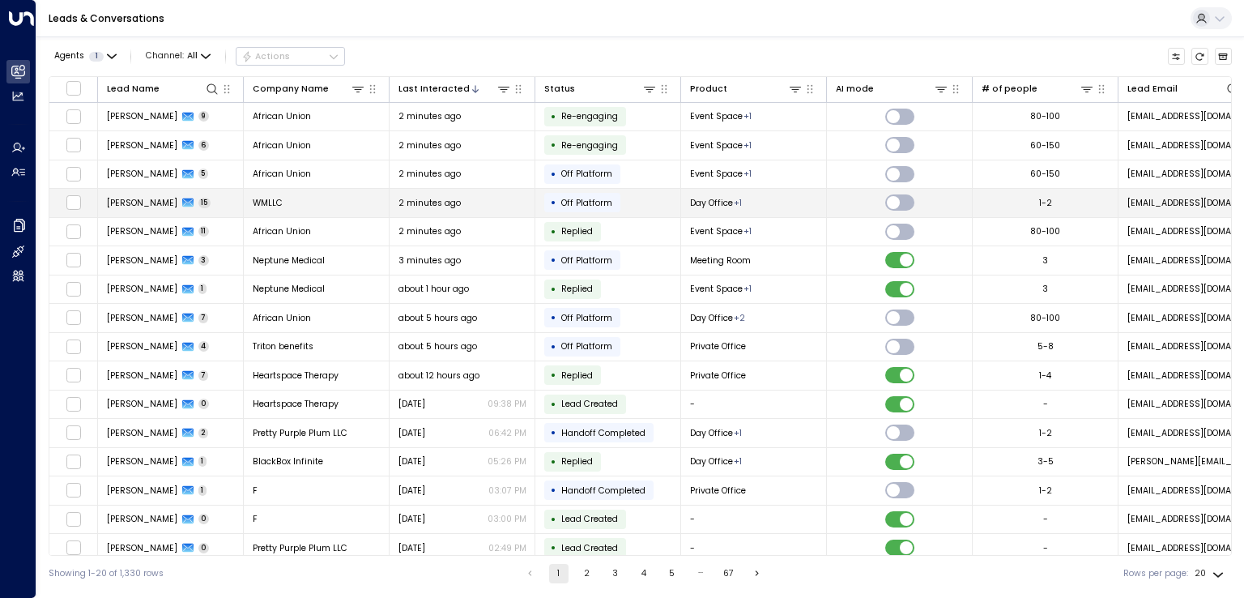
click at [129, 198] on span "[PERSON_NAME]" at bounding box center [142, 203] width 70 height 12
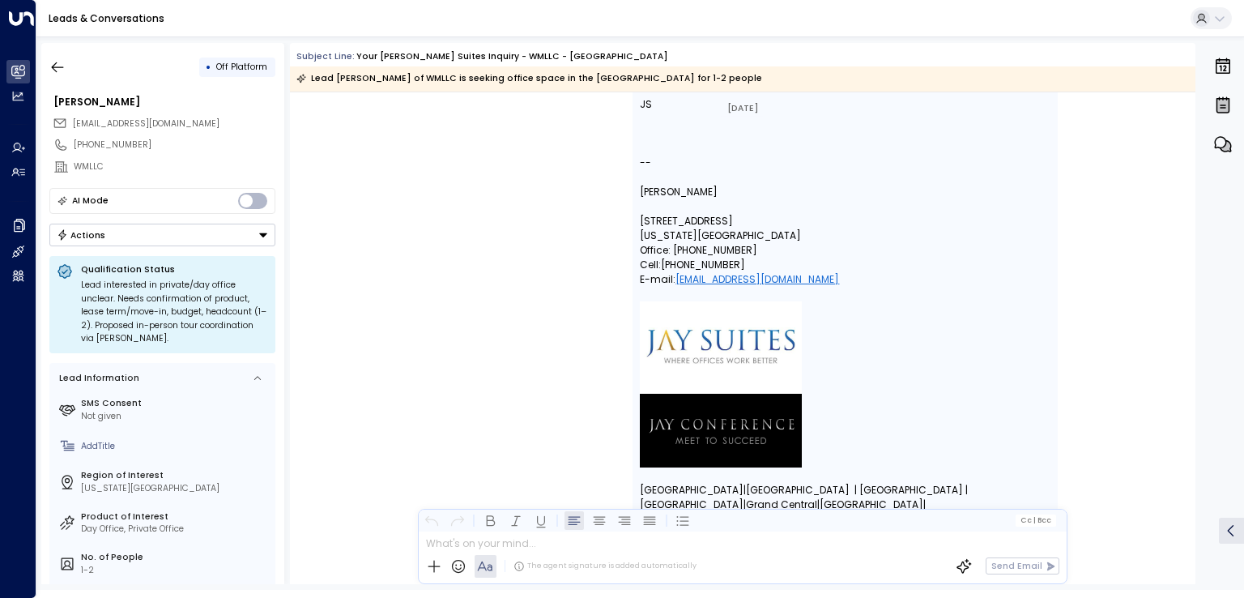
scroll to position [8936, 0]
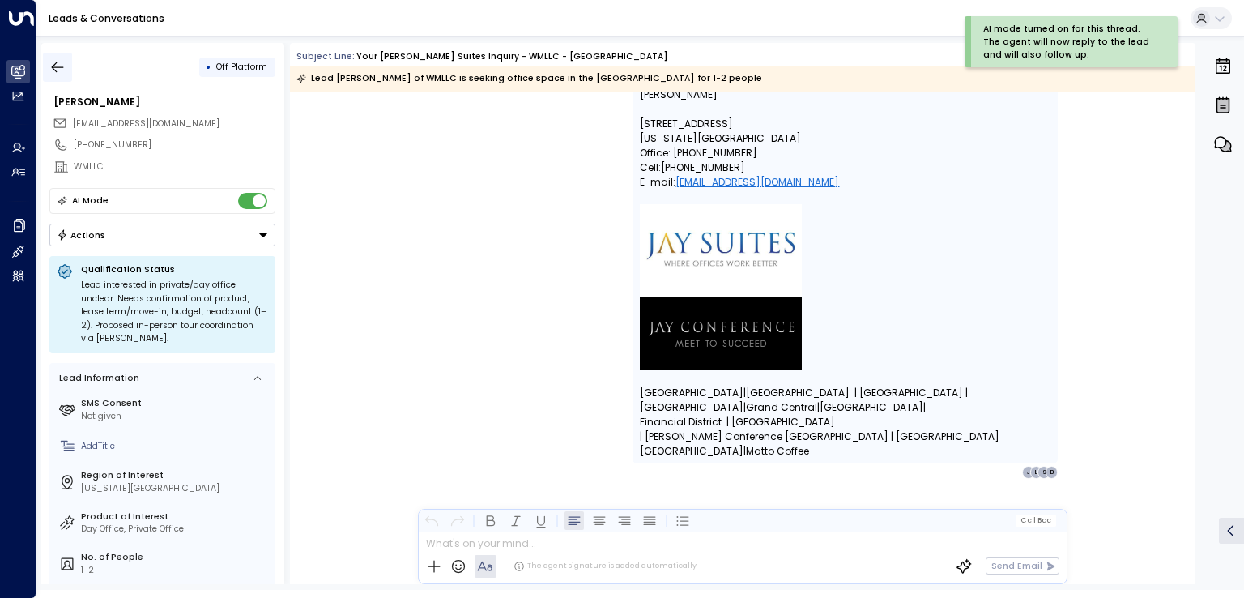
click at [58, 66] on icon "button" at bounding box center [57, 67] width 16 height 16
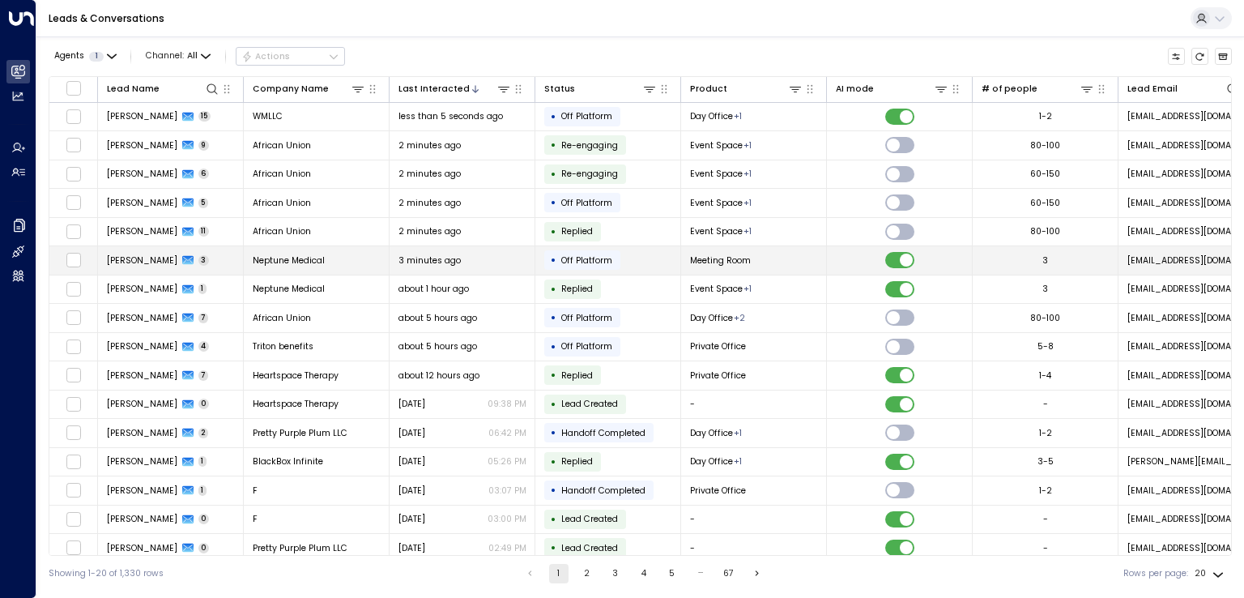
click at [317, 257] on span "Neptune Medical" at bounding box center [289, 260] width 72 height 12
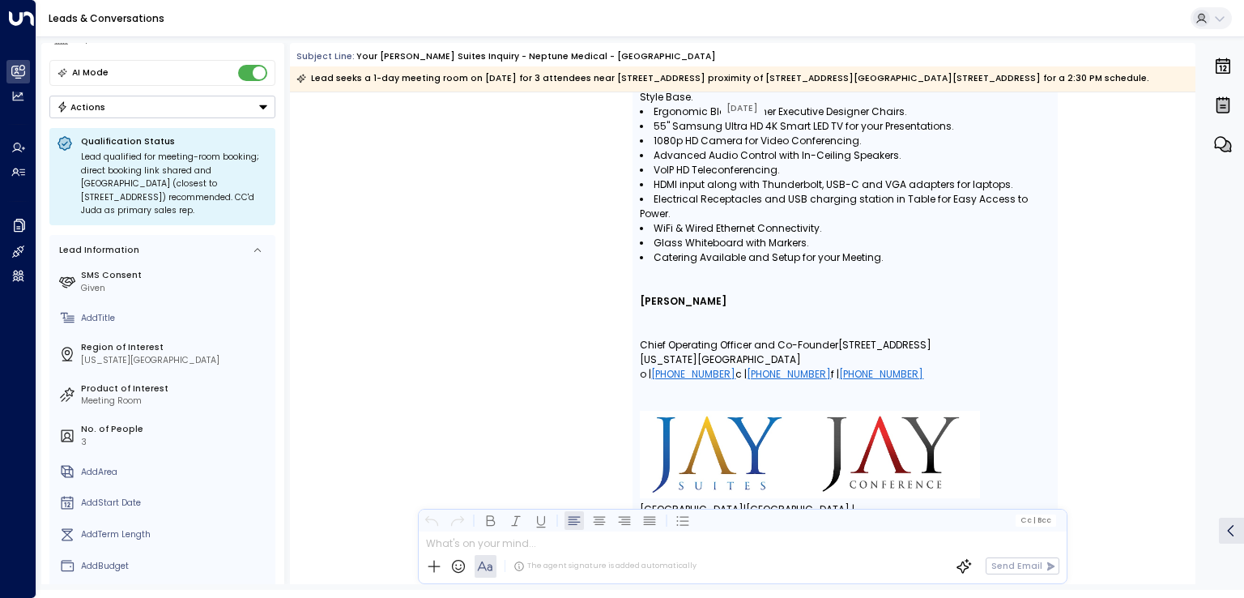
scroll to position [2584, 0]
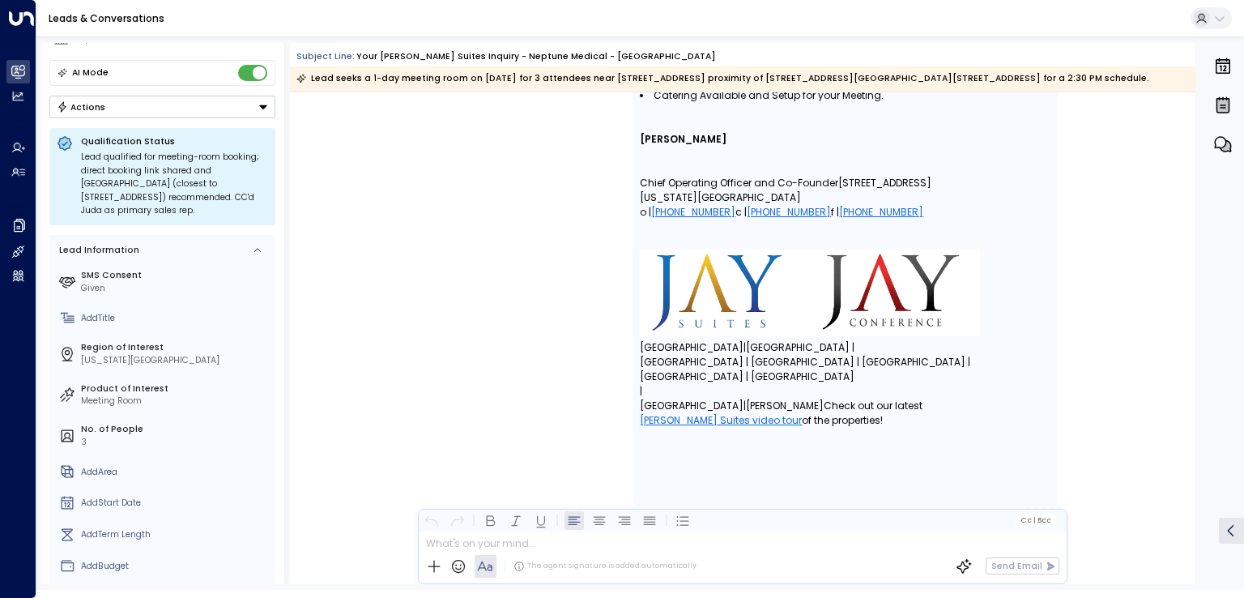
click at [486, 549] on div "The agent signature is added automatically Send Email" at bounding box center [743, 566] width 649 height 34
click at [460, 547] on div at bounding box center [742, 540] width 647 height 19
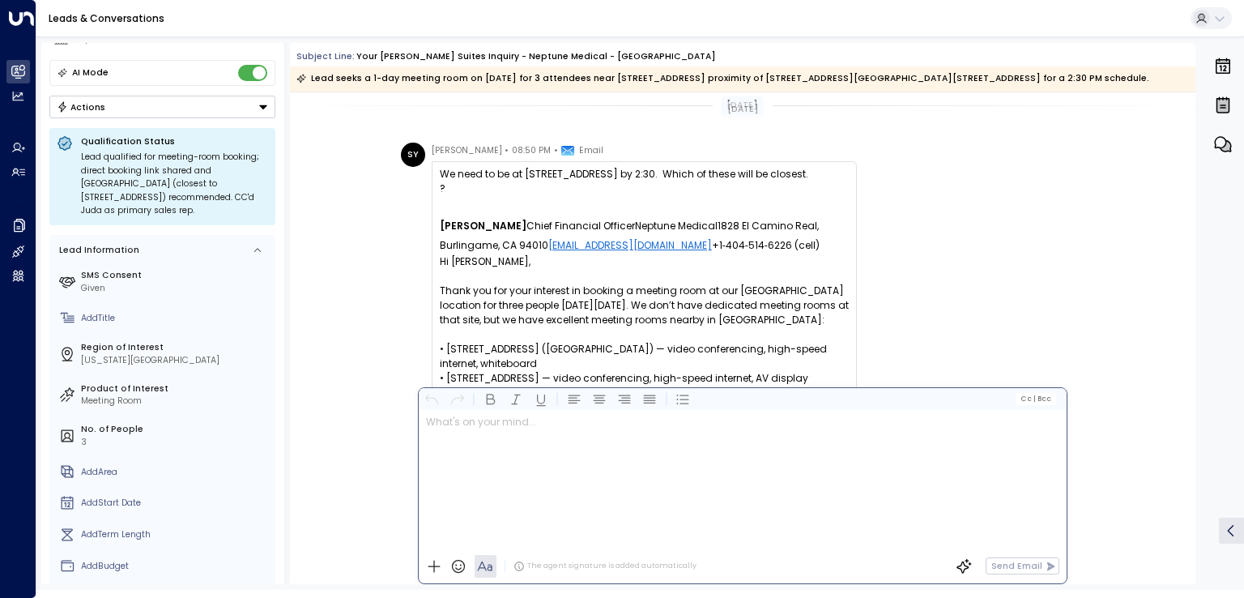
scroll to position [0, 0]
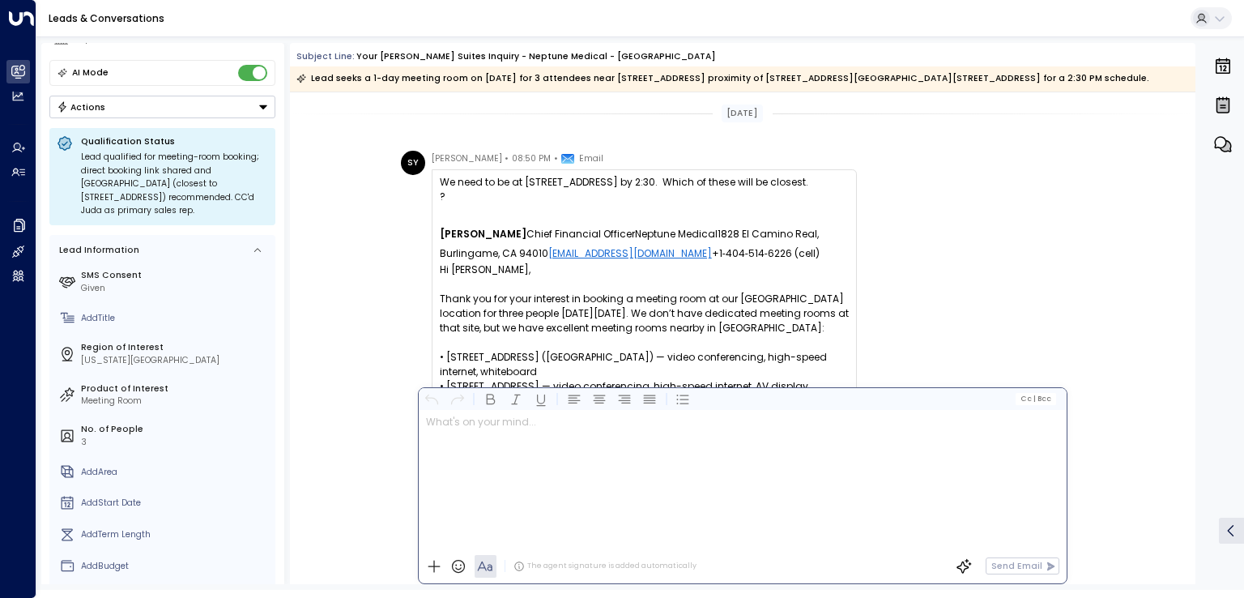
click at [453, 240] on b "[PERSON_NAME]" at bounding box center [483, 234] width 87 height 14
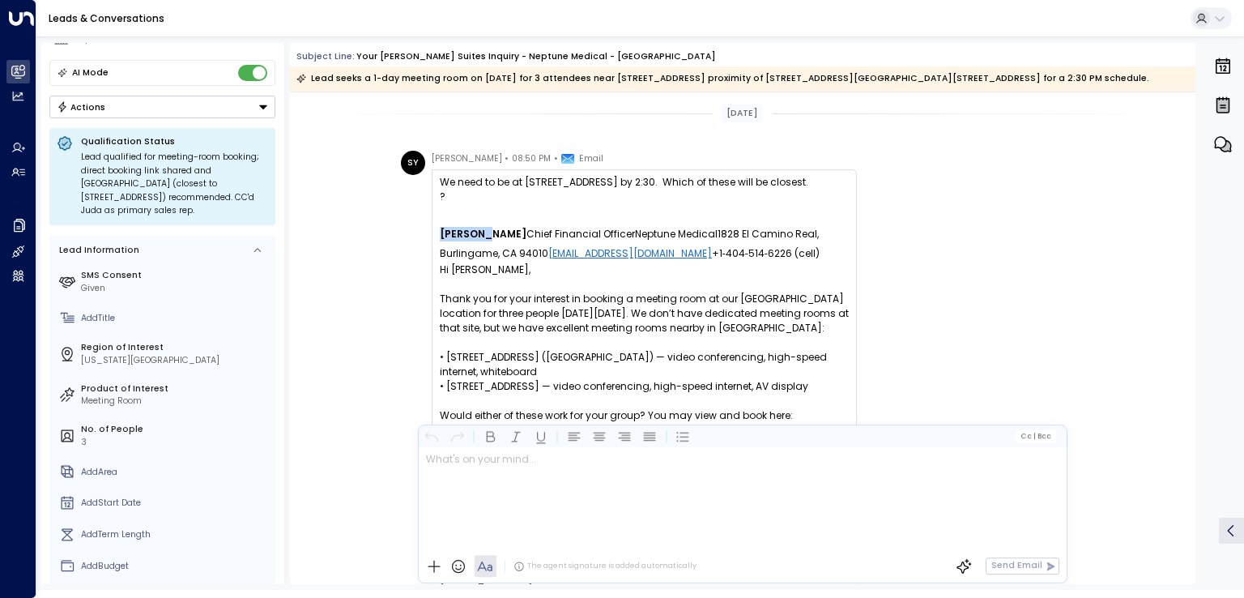
click at [453, 240] on b "[PERSON_NAME]" at bounding box center [483, 234] width 87 height 14
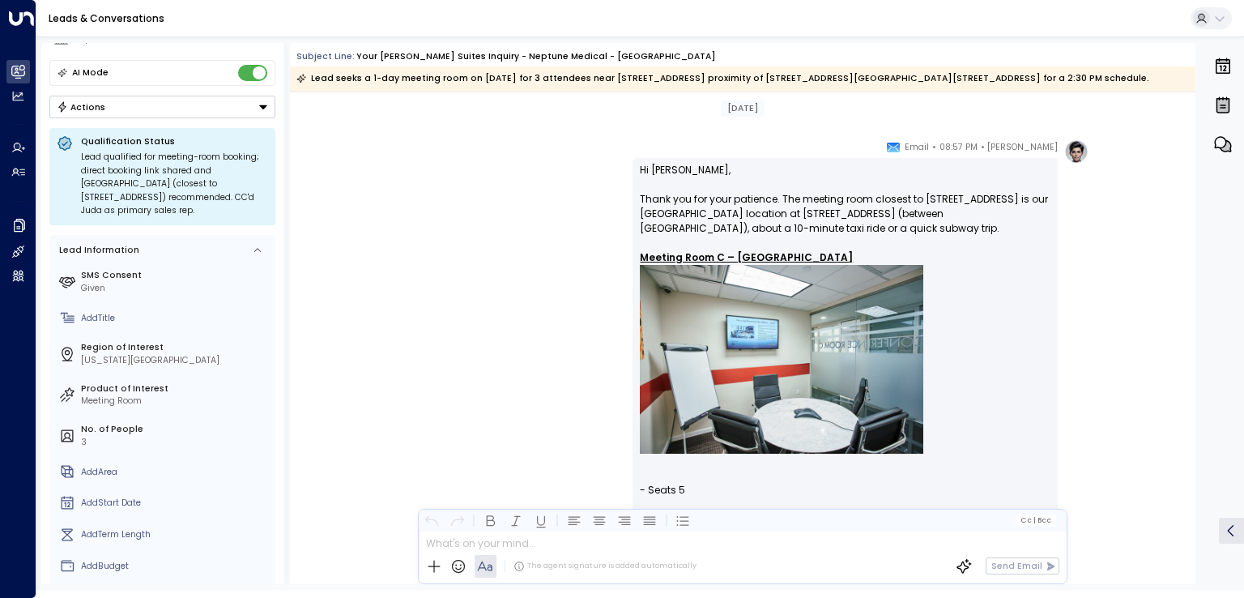
scroll to position [972, 0]
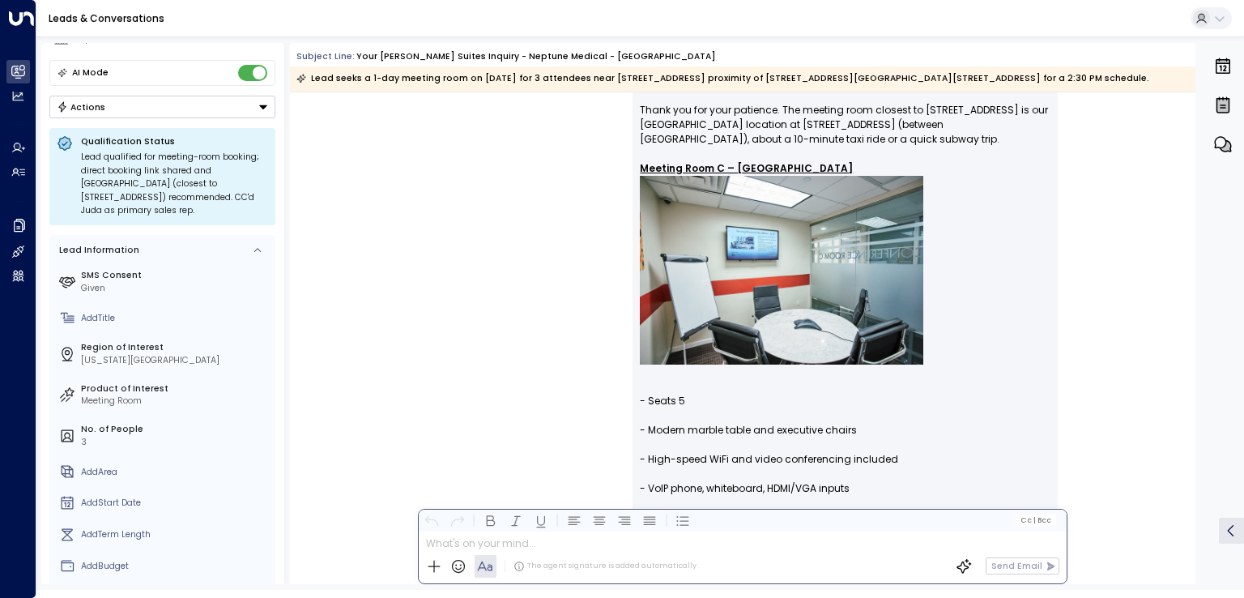
click at [508, 545] on div at bounding box center [742, 540] width 647 height 19
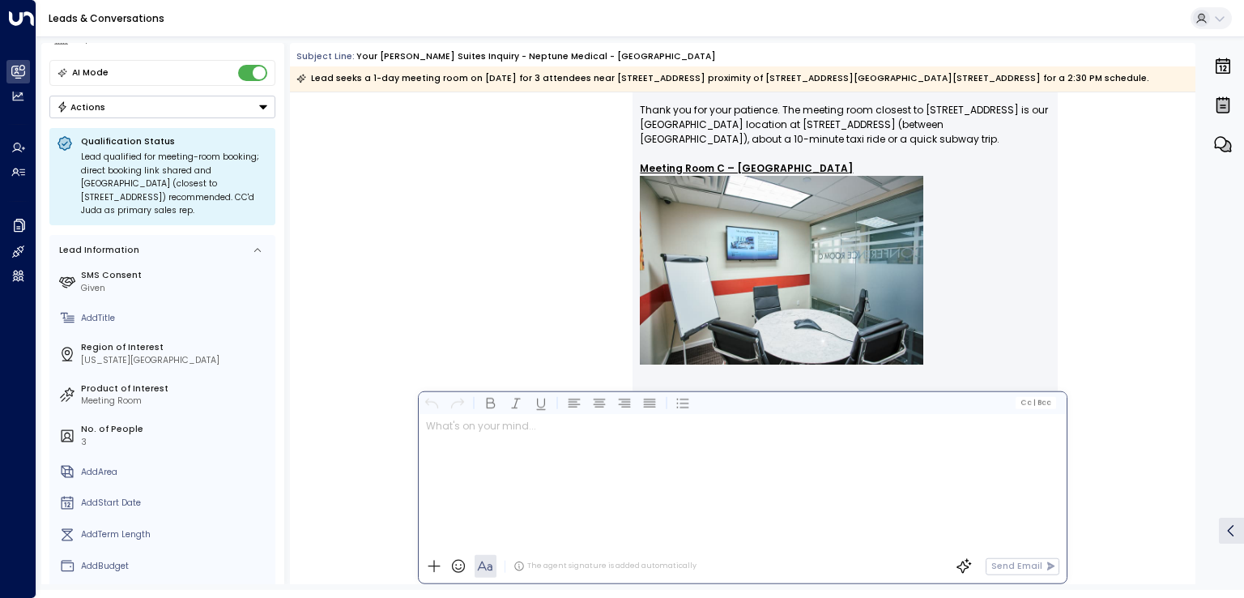
paste div
click at [446, 422] on span "**********" at bounding box center [607, 424] width 363 height 10
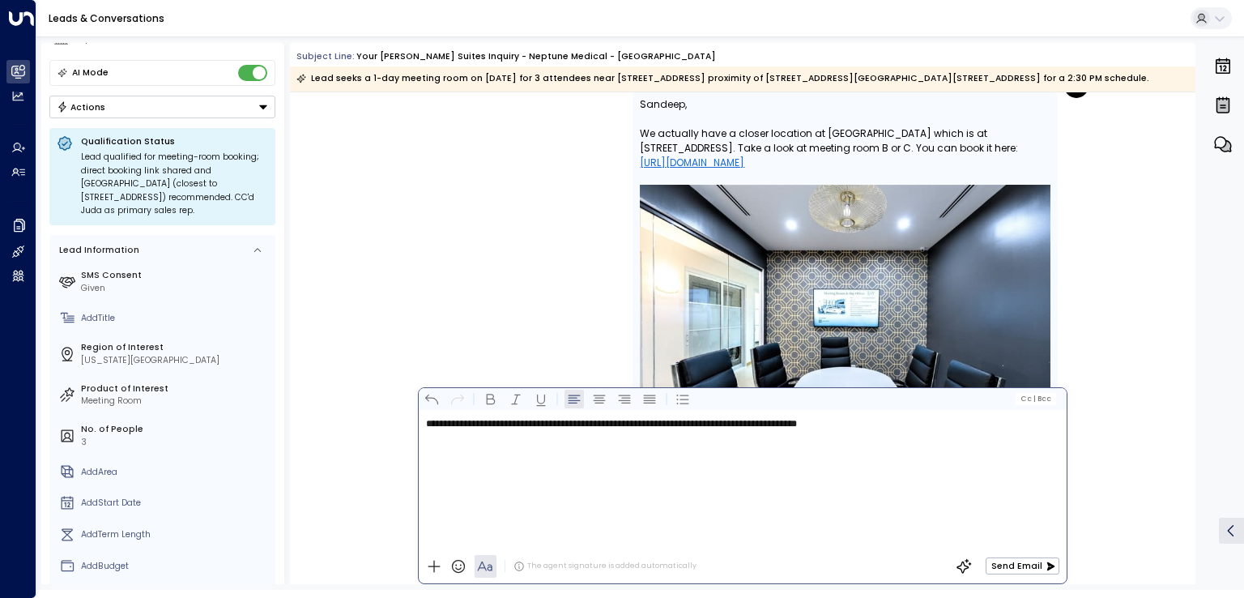
scroll to position [2105, 0]
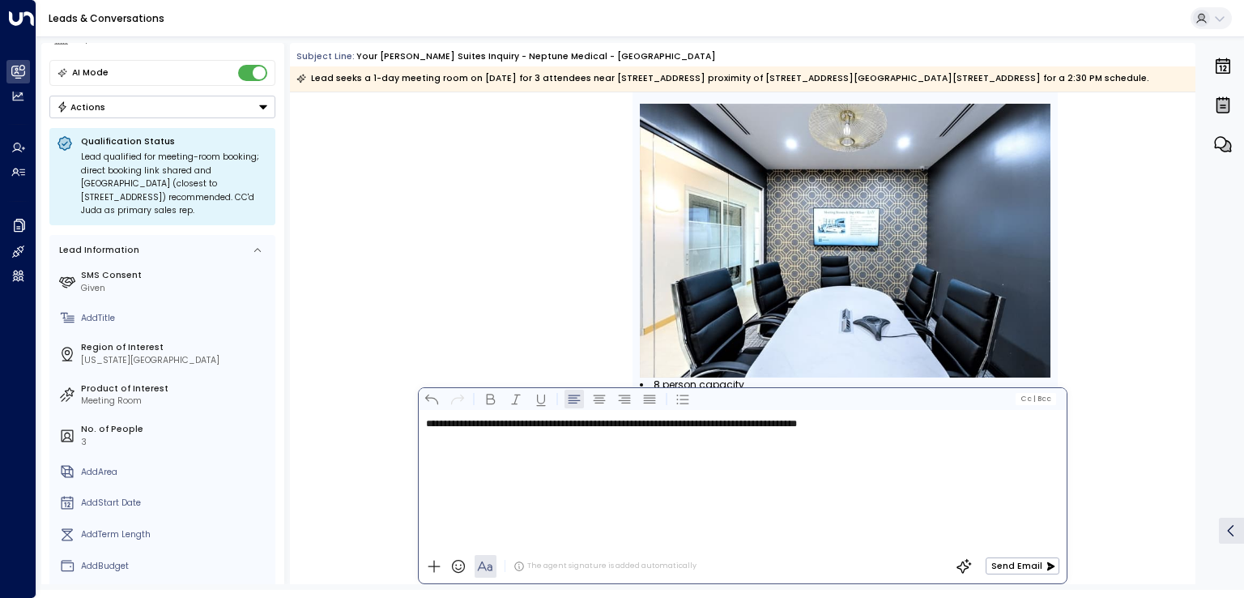
click at [642, 423] on span "**********" at bounding box center [611, 424] width 371 height 10
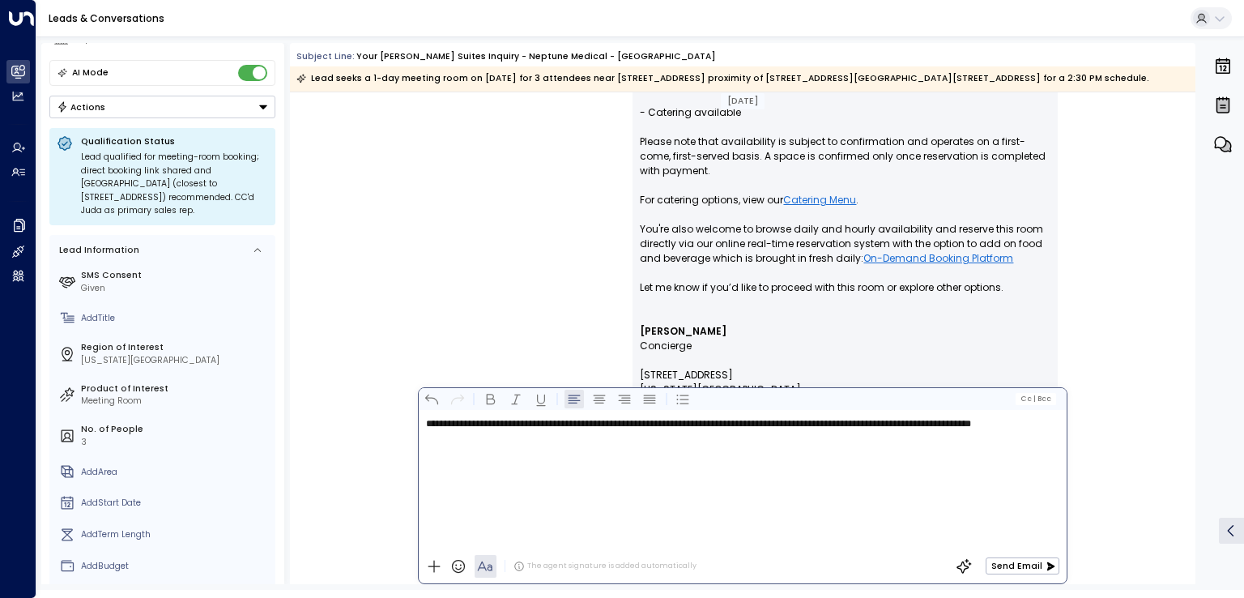
scroll to position [1619, 0]
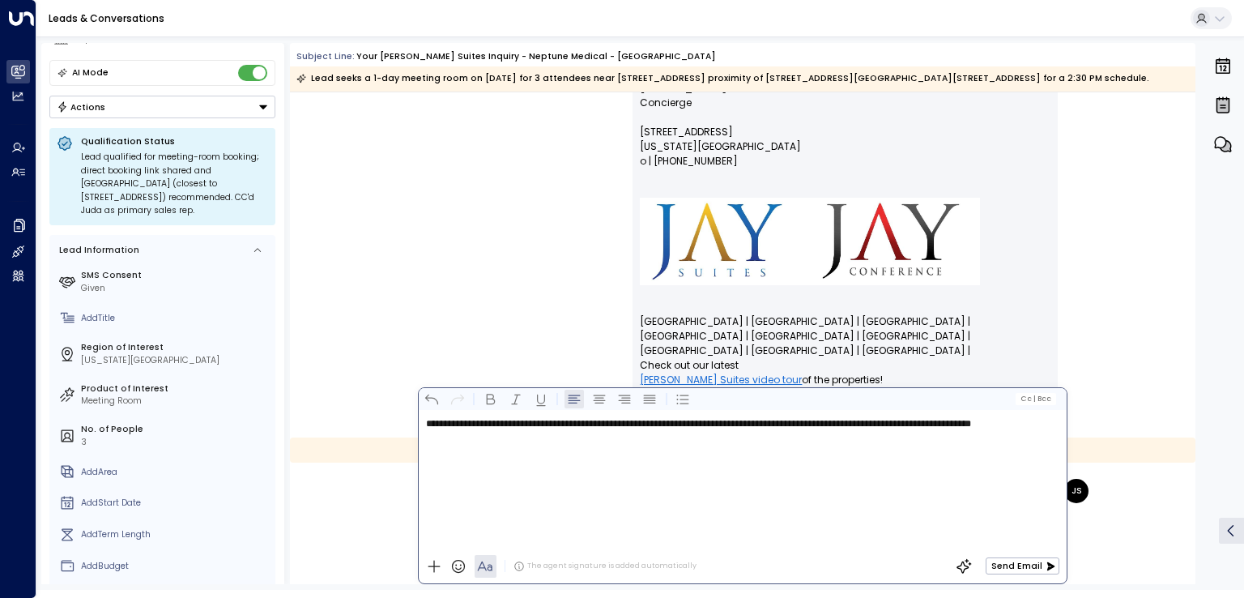
drag, startPoint x: 472, startPoint y: 443, endPoint x: 447, endPoint y: 445, distance: 25.2
click at [471, 431] on p "**********" at bounding box center [746, 423] width 640 height 15
click at [437, 428] on span "**********" at bounding box center [698, 424] width 545 height 10
click at [1013, 567] on button "Send Email" at bounding box center [1022, 565] width 74 height 17
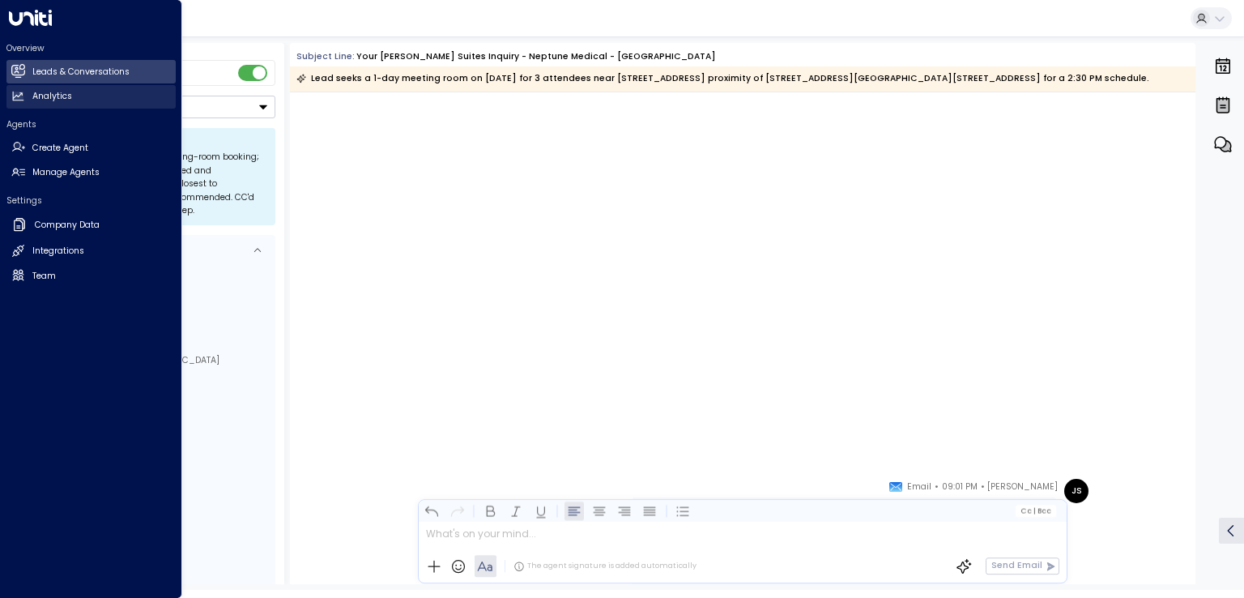
scroll to position [3006, 0]
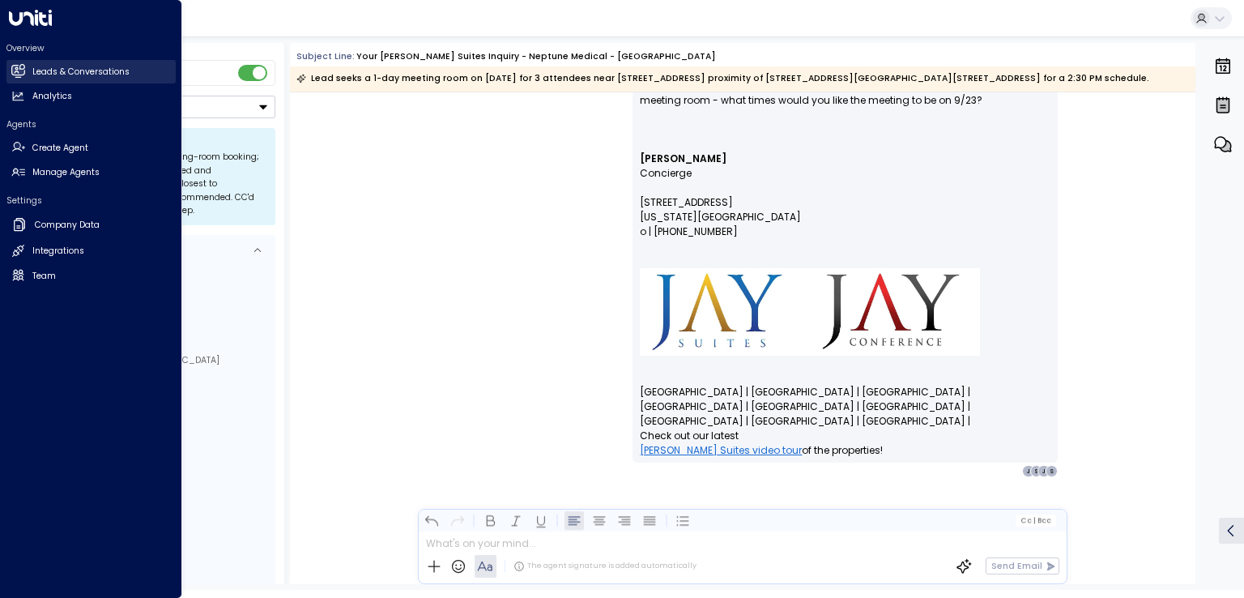
click at [48, 72] on h2 "Leads & Conversations" at bounding box center [80, 72] width 97 height 13
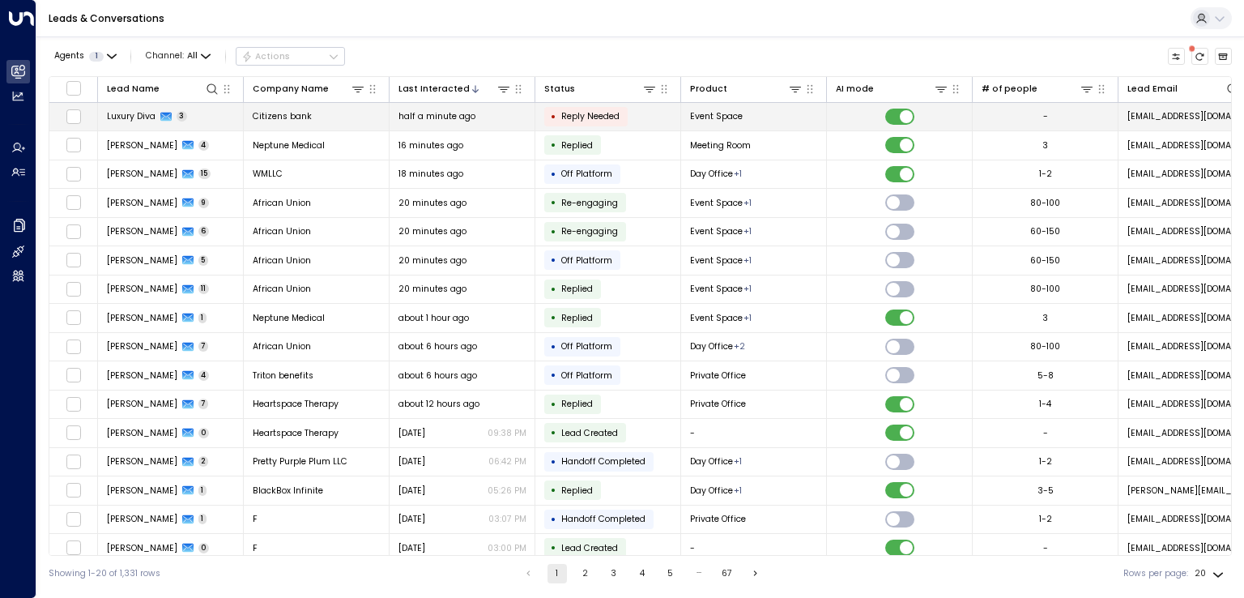
click at [134, 113] on span "Luxury Diva" at bounding box center [131, 116] width 49 height 12
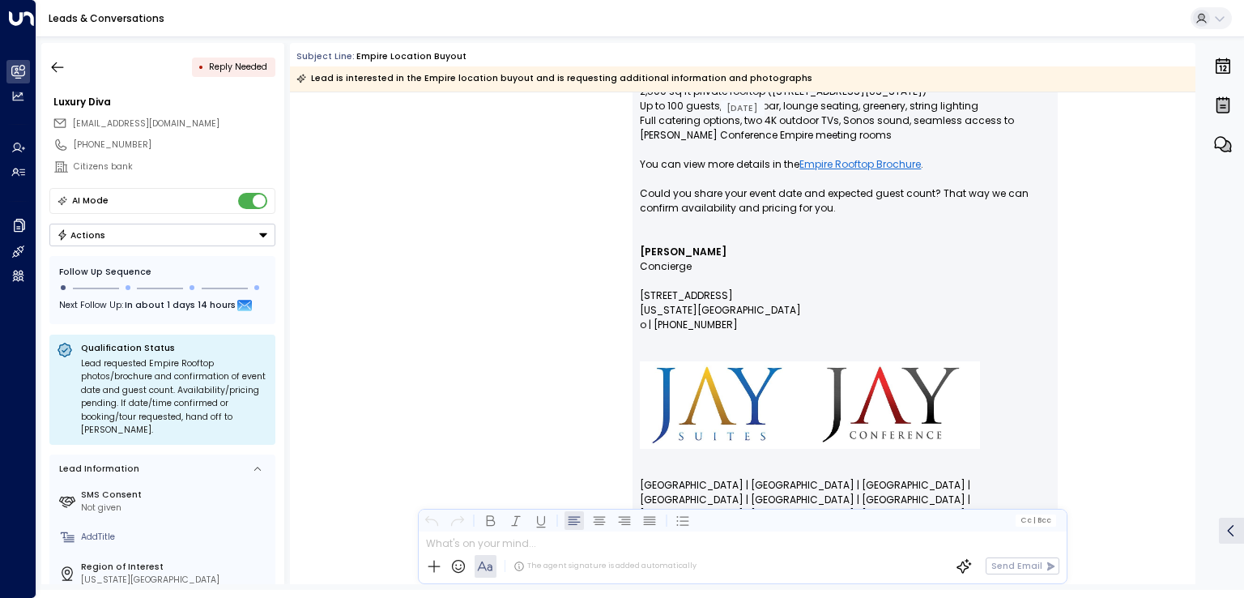
scroll to position [713, 0]
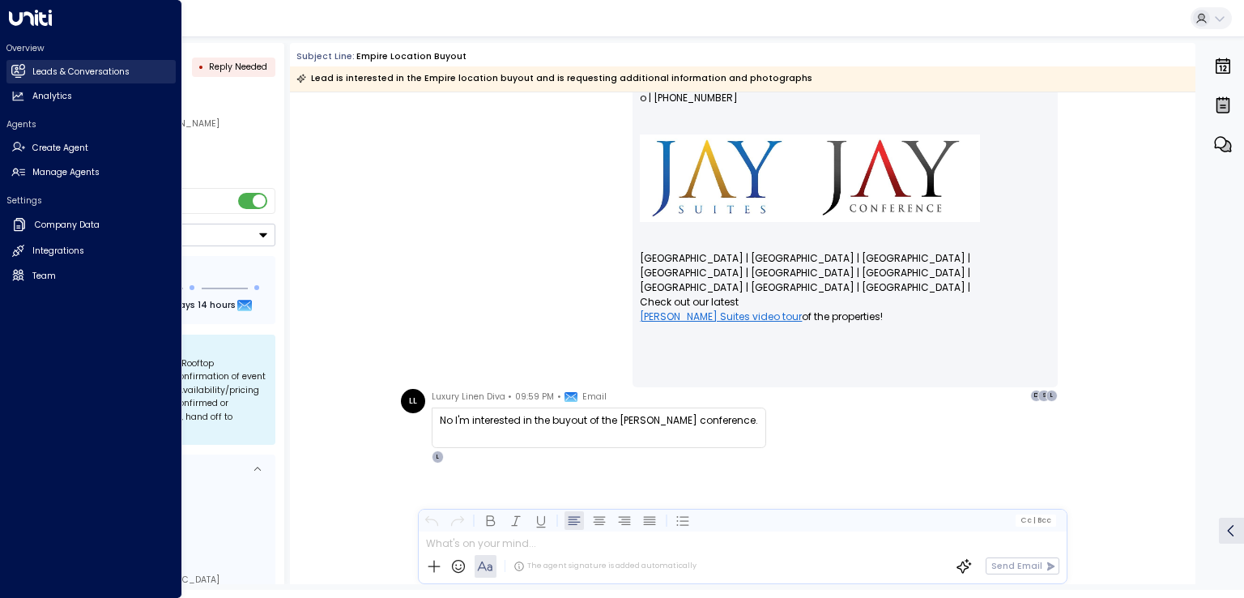
click at [55, 70] on h2 "Leads & Conversations" at bounding box center [80, 72] width 97 height 13
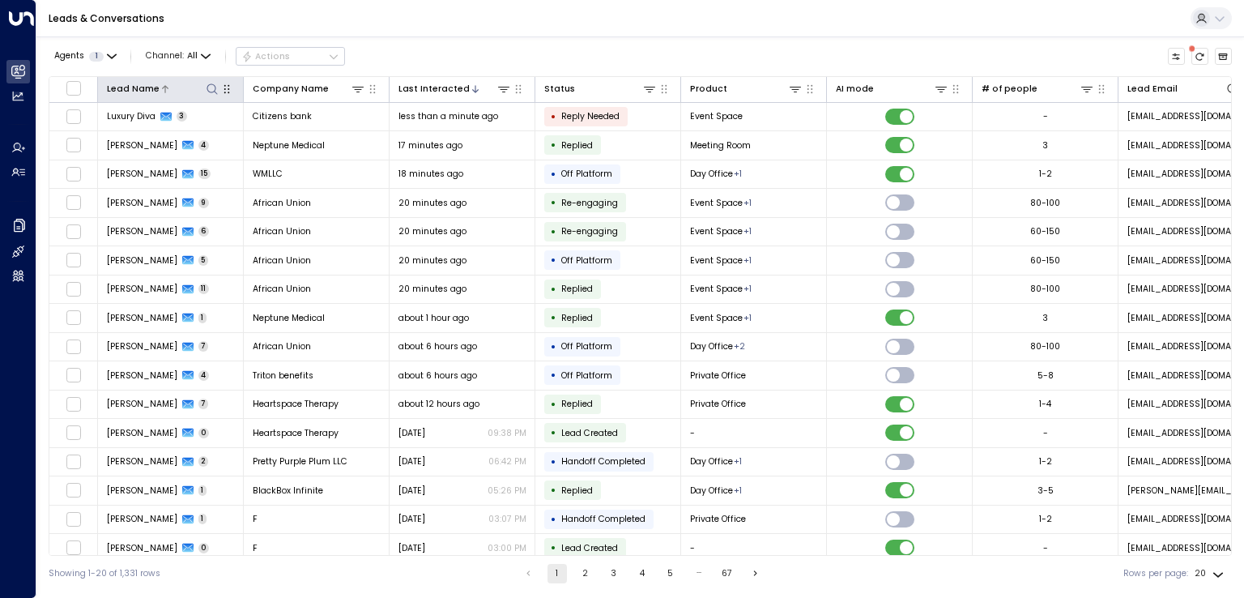
click at [217, 92] on icon at bounding box center [212, 89] width 13 height 13
type input "****"
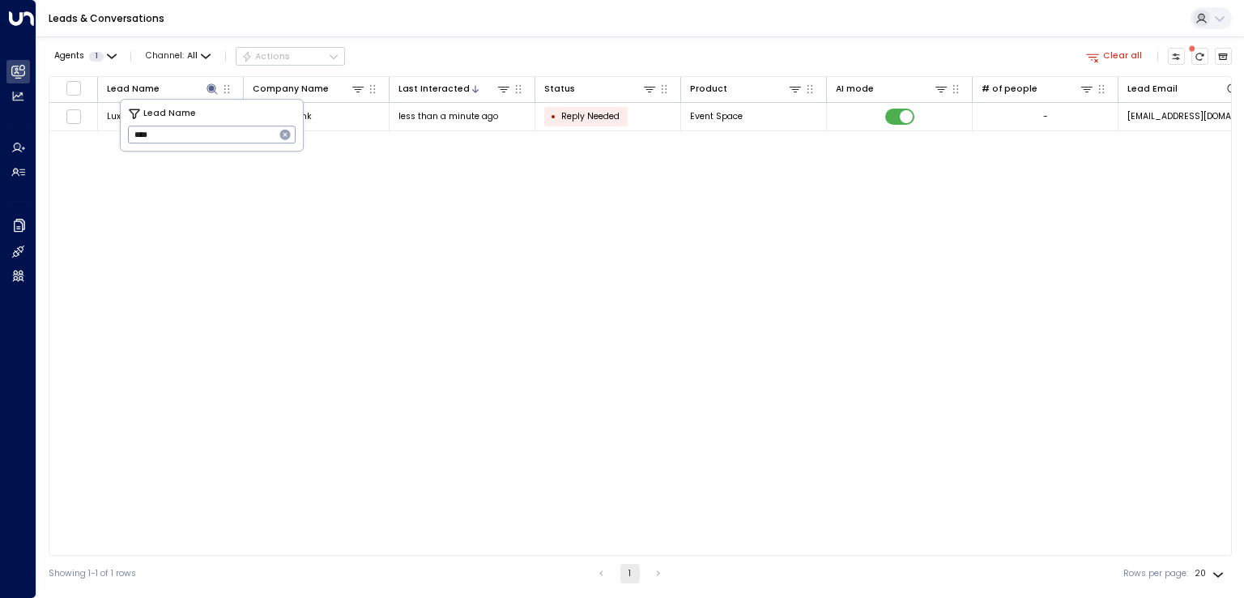
click at [397, 266] on div "Lead Name Company Name Last Interacted Status Product AI mode # of people Lead …" at bounding box center [640, 315] width 1183 height 479
